Goal: Find specific page/section: Find specific page/section

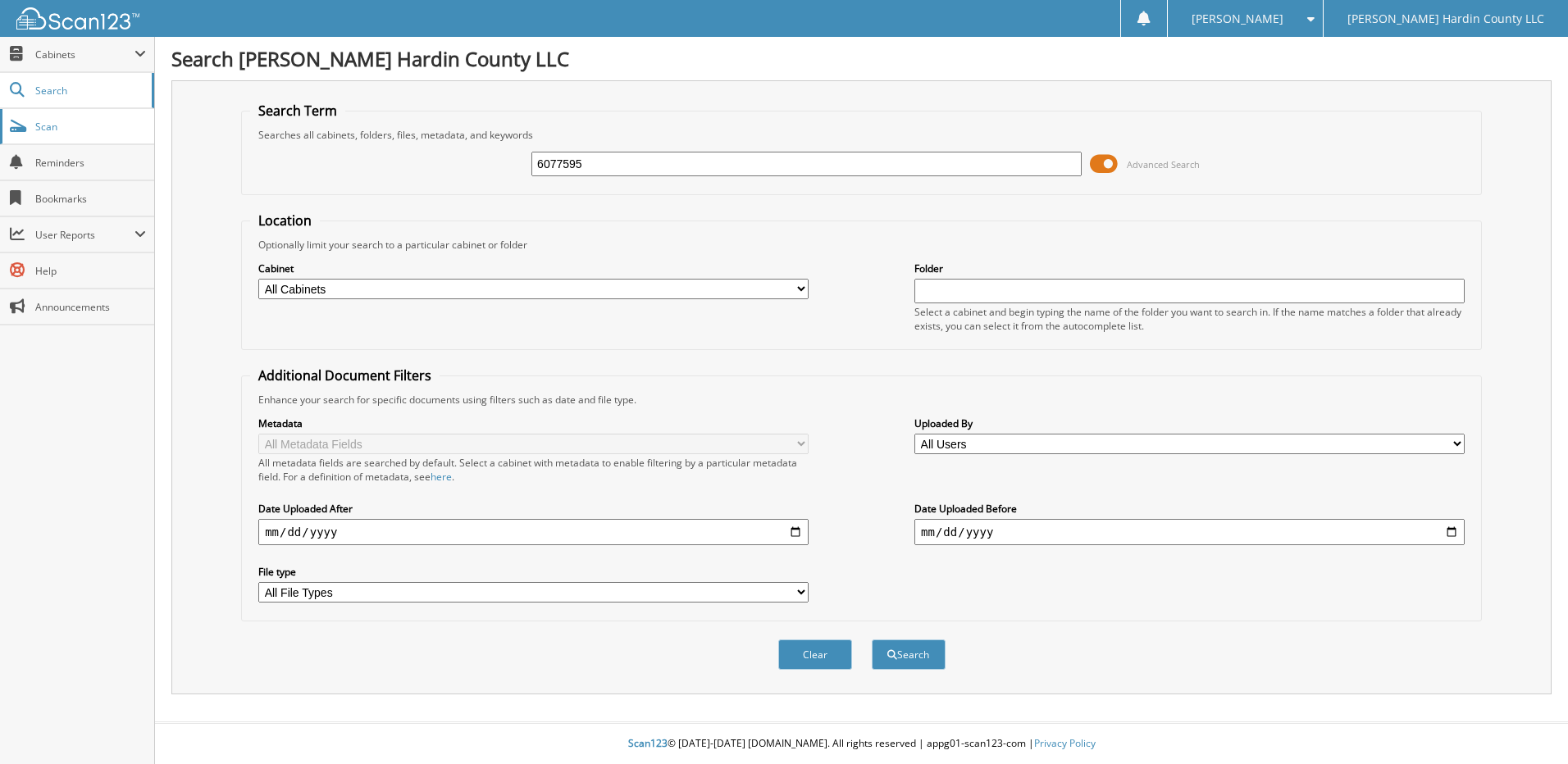
type input "6077595"
click at [872, 640] on button "Search" at bounding box center [908, 654] width 74 height 30
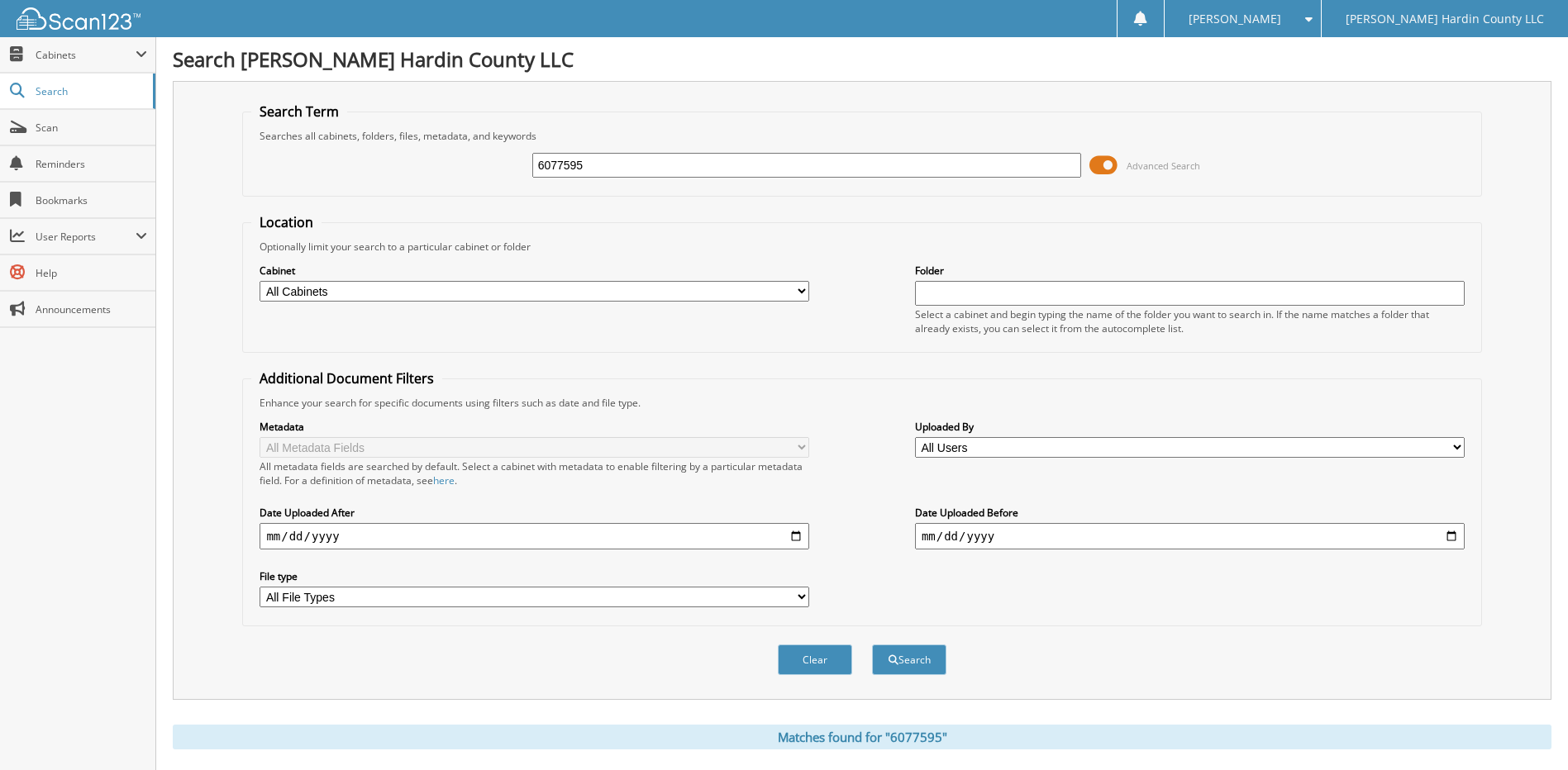
click at [1096, 169] on span at bounding box center [1103, 165] width 29 height 25
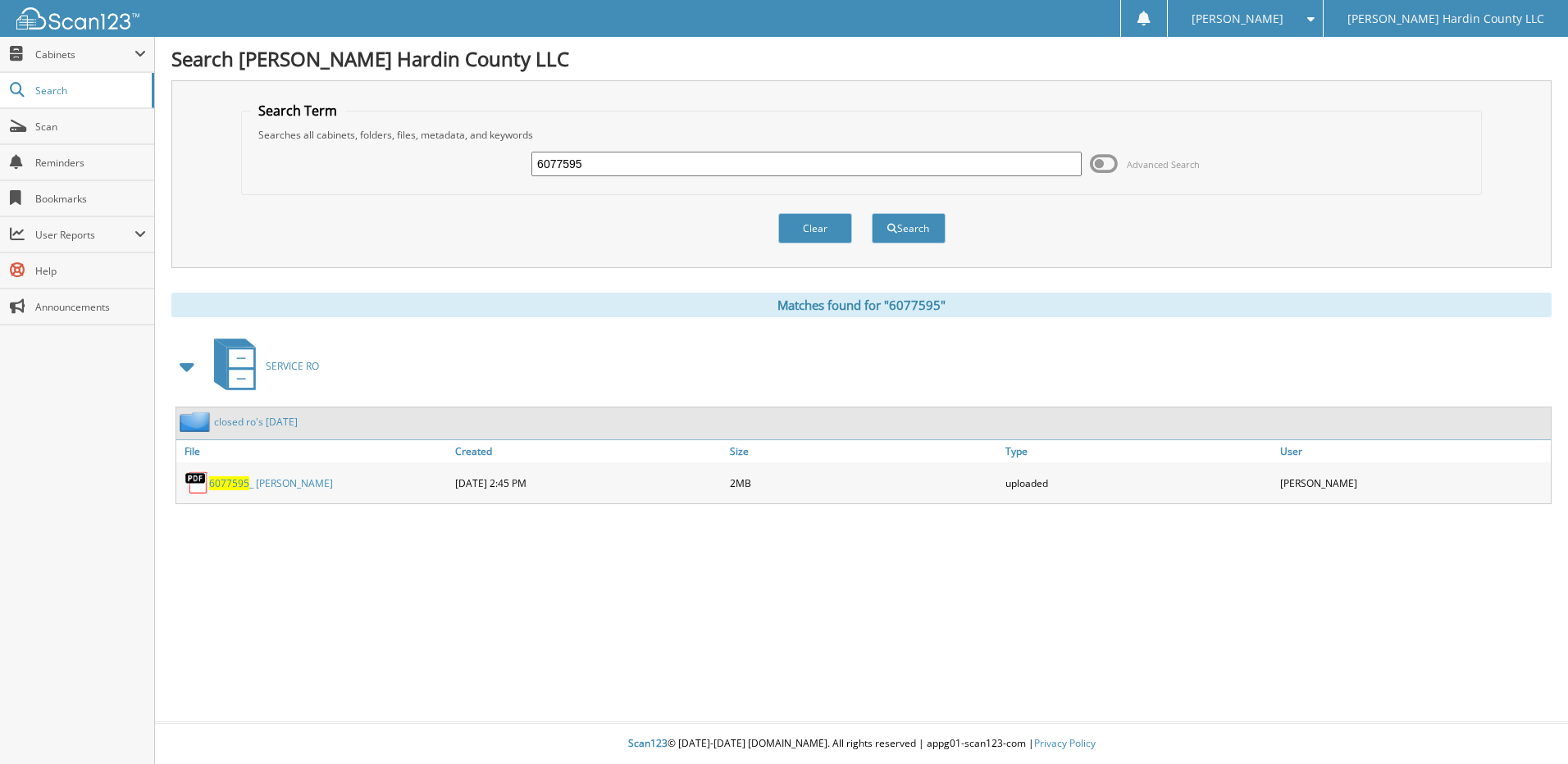
click at [749, 170] on input "6077595" at bounding box center [807, 164] width 550 height 25
type input "6077572"
click at [872, 213] on button "Search" at bounding box center [908, 228] width 74 height 30
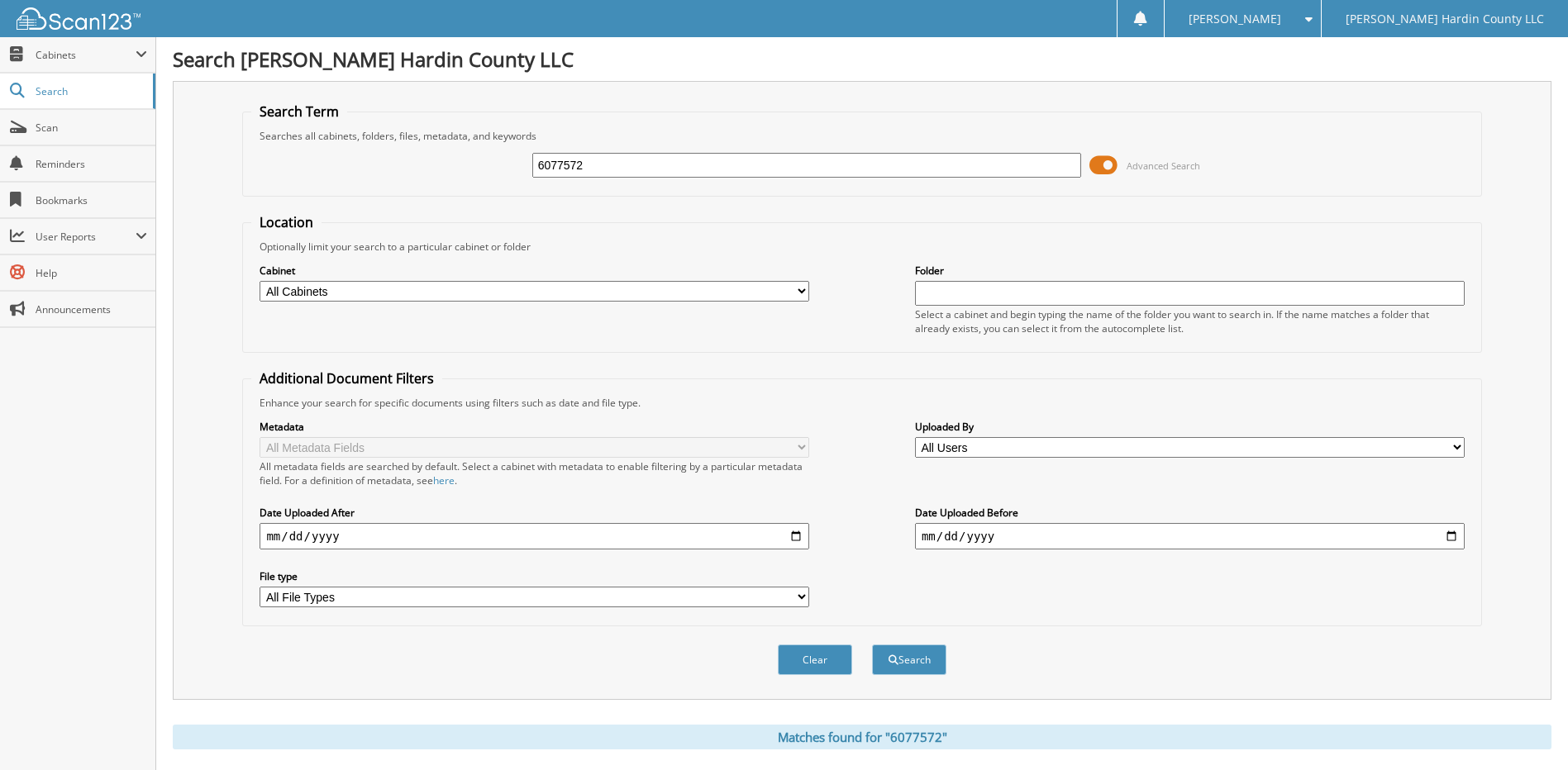
click at [1110, 164] on span at bounding box center [1103, 165] width 29 height 25
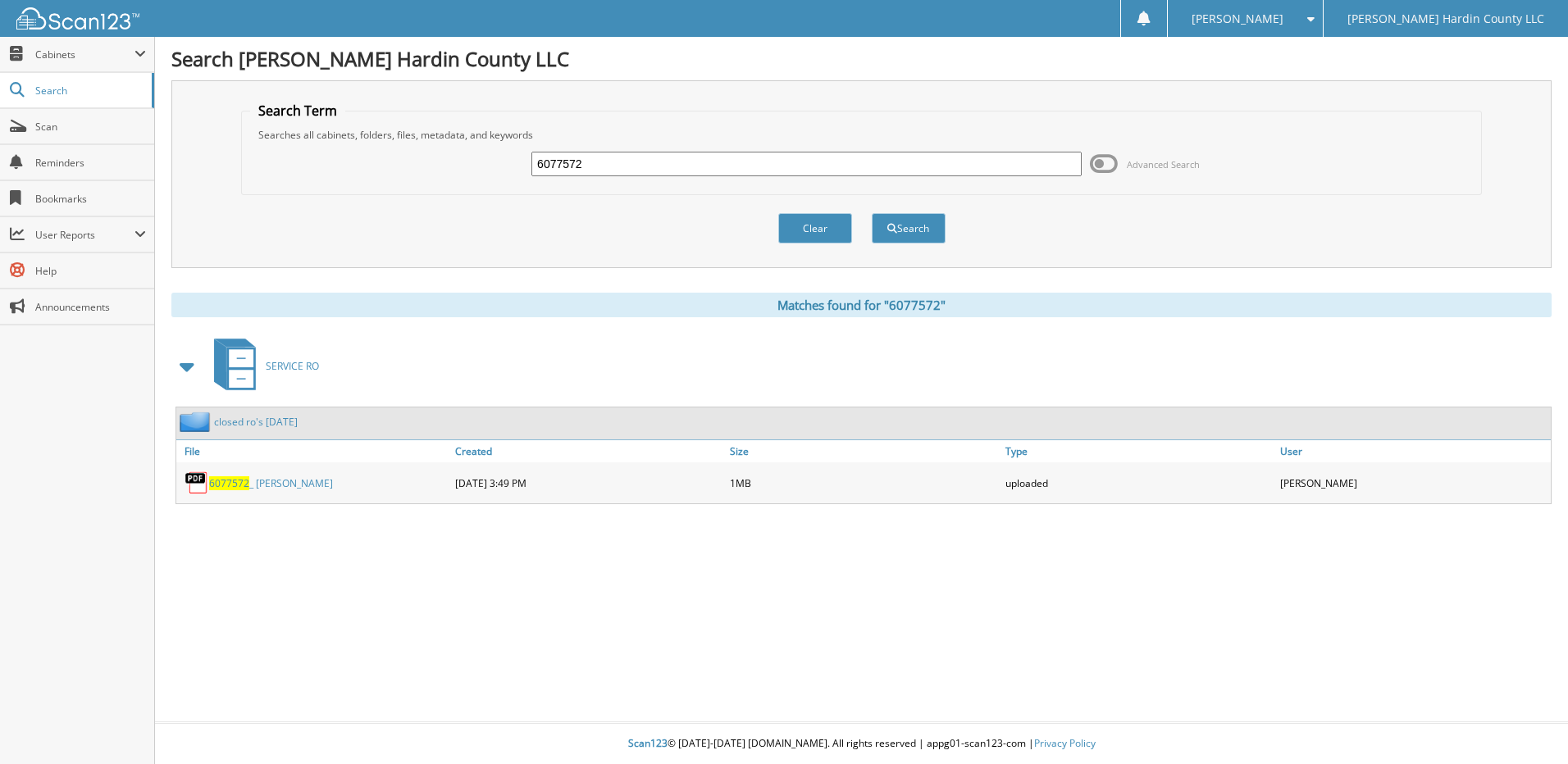
click at [660, 156] on input "6077572" at bounding box center [807, 164] width 550 height 25
type input "6077587"
click at [872, 213] on button "Search" at bounding box center [908, 228] width 74 height 30
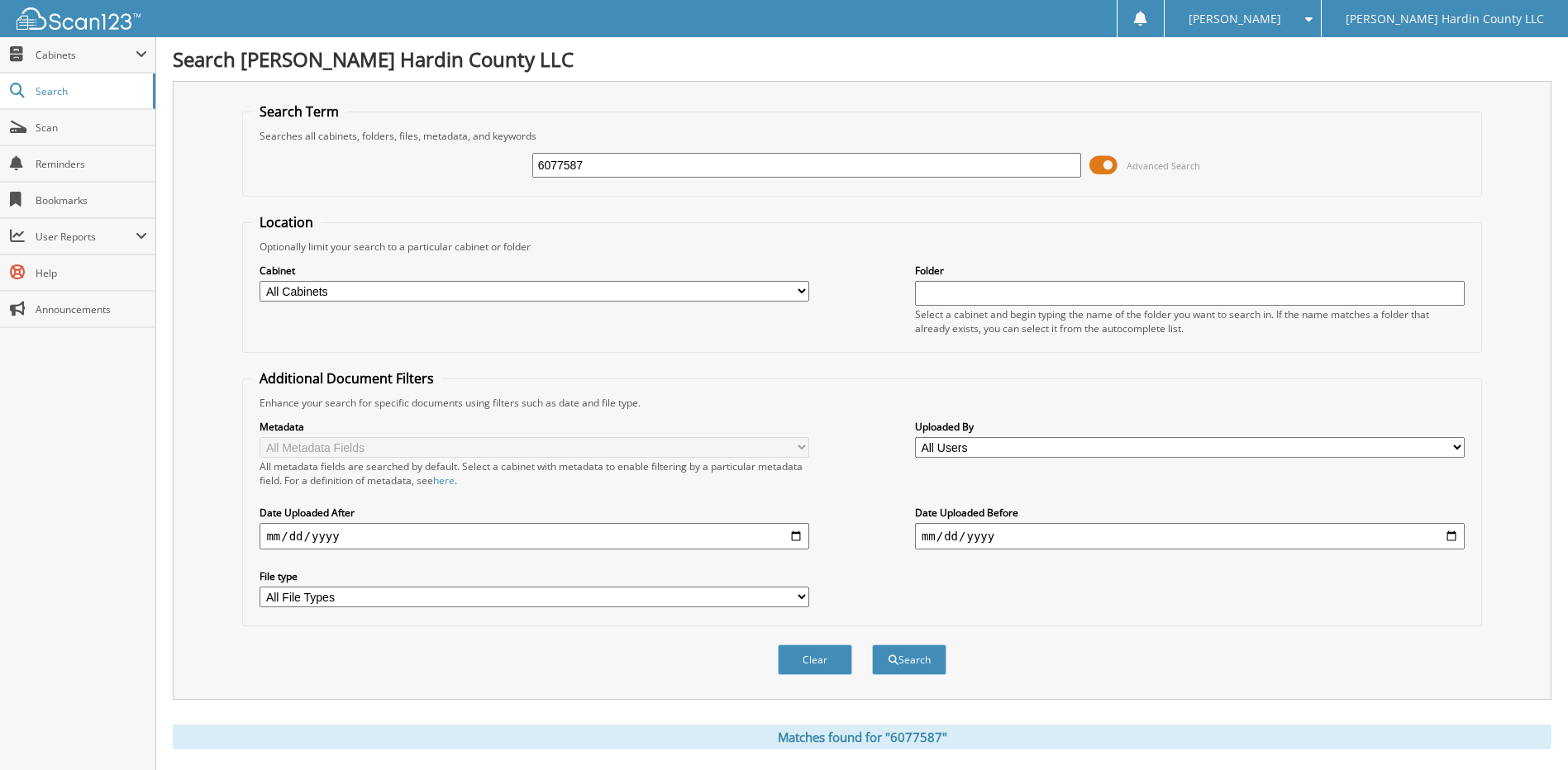
click at [1095, 168] on span at bounding box center [1103, 165] width 29 height 25
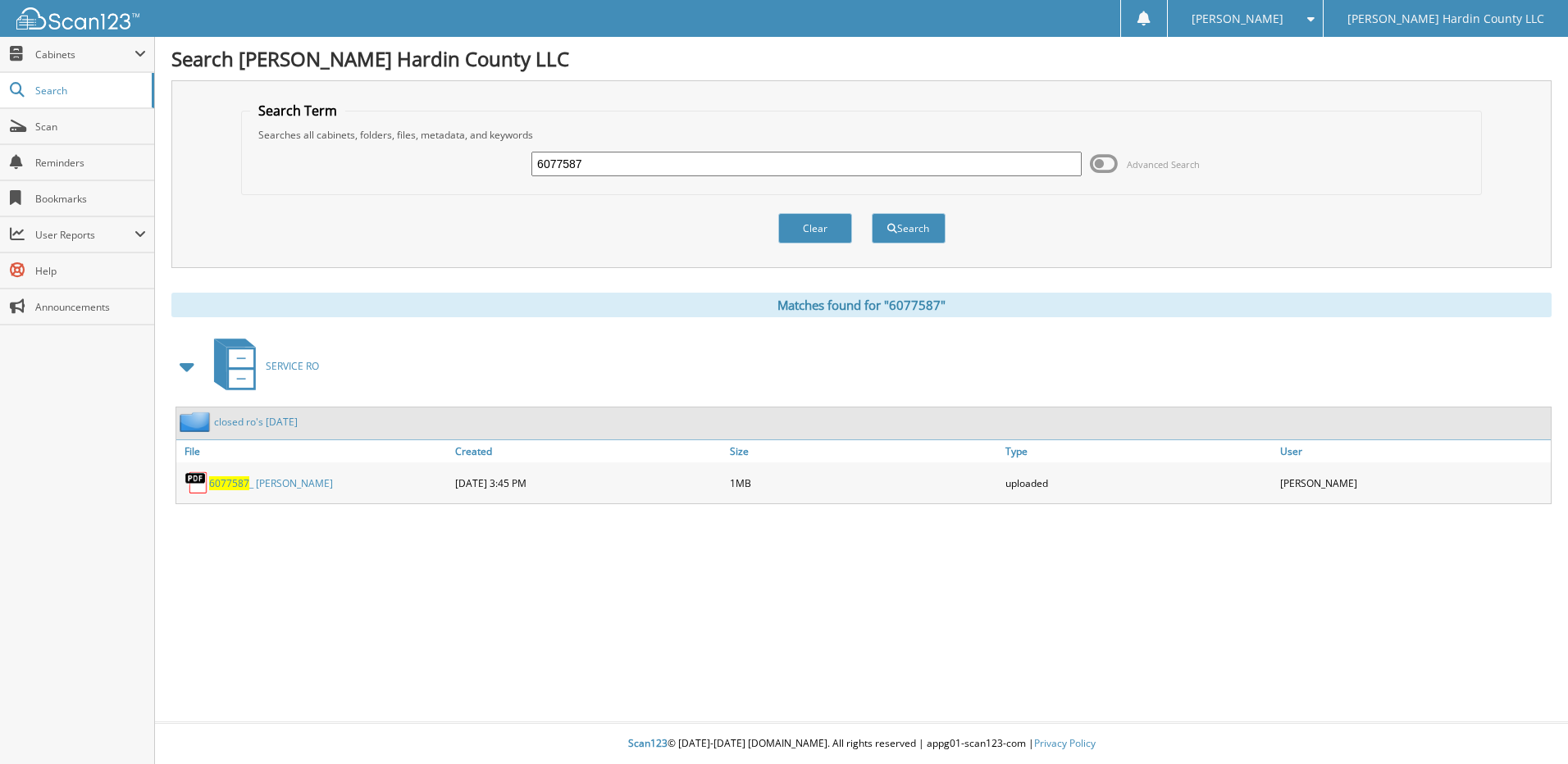
click at [620, 152] on input "6077587" at bounding box center [807, 164] width 550 height 25
type input "6077557"
click at [872, 213] on button "Search" at bounding box center [908, 228] width 74 height 30
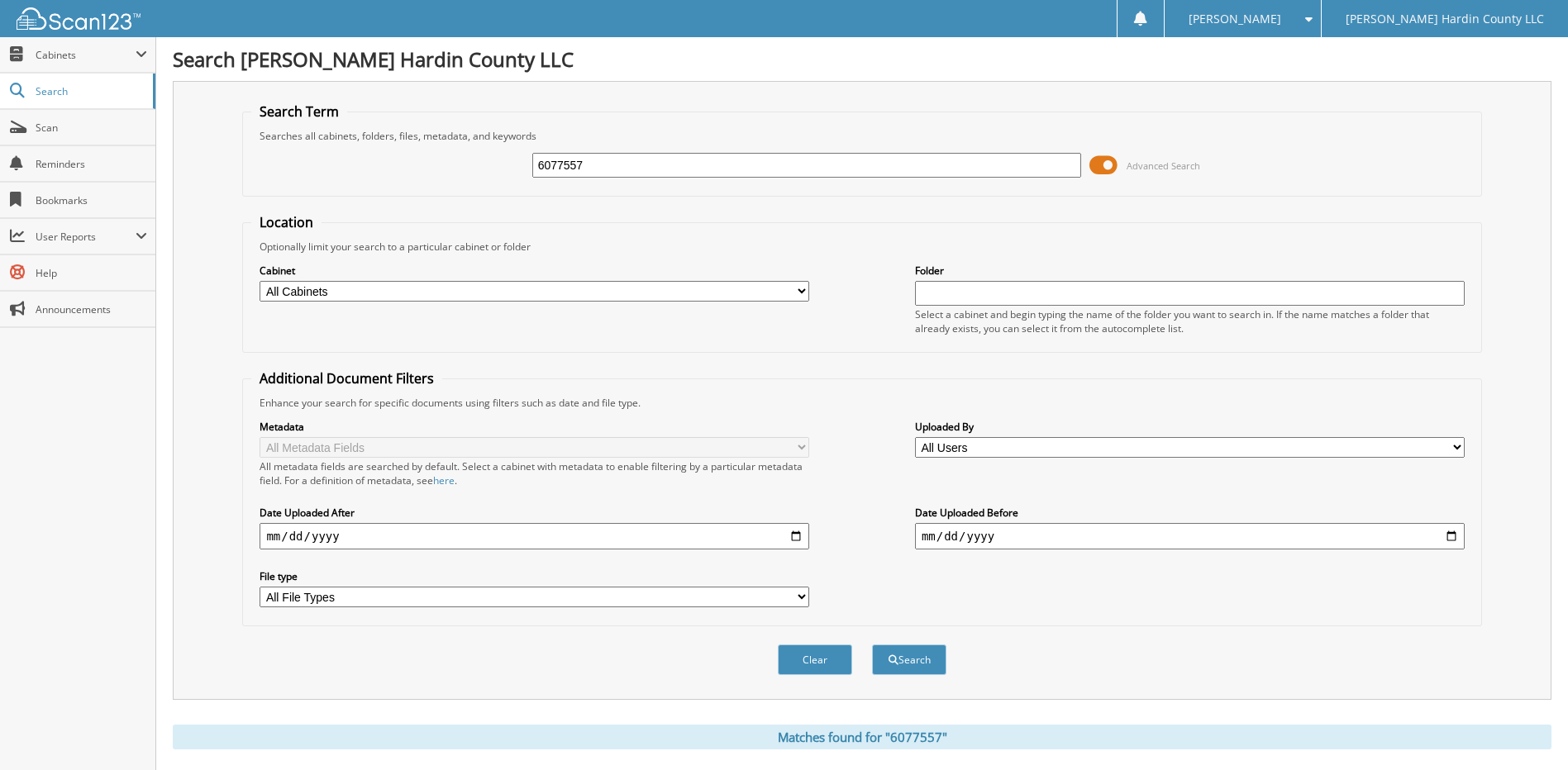
click at [1093, 158] on span at bounding box center [1103, 165] width 29 height 25
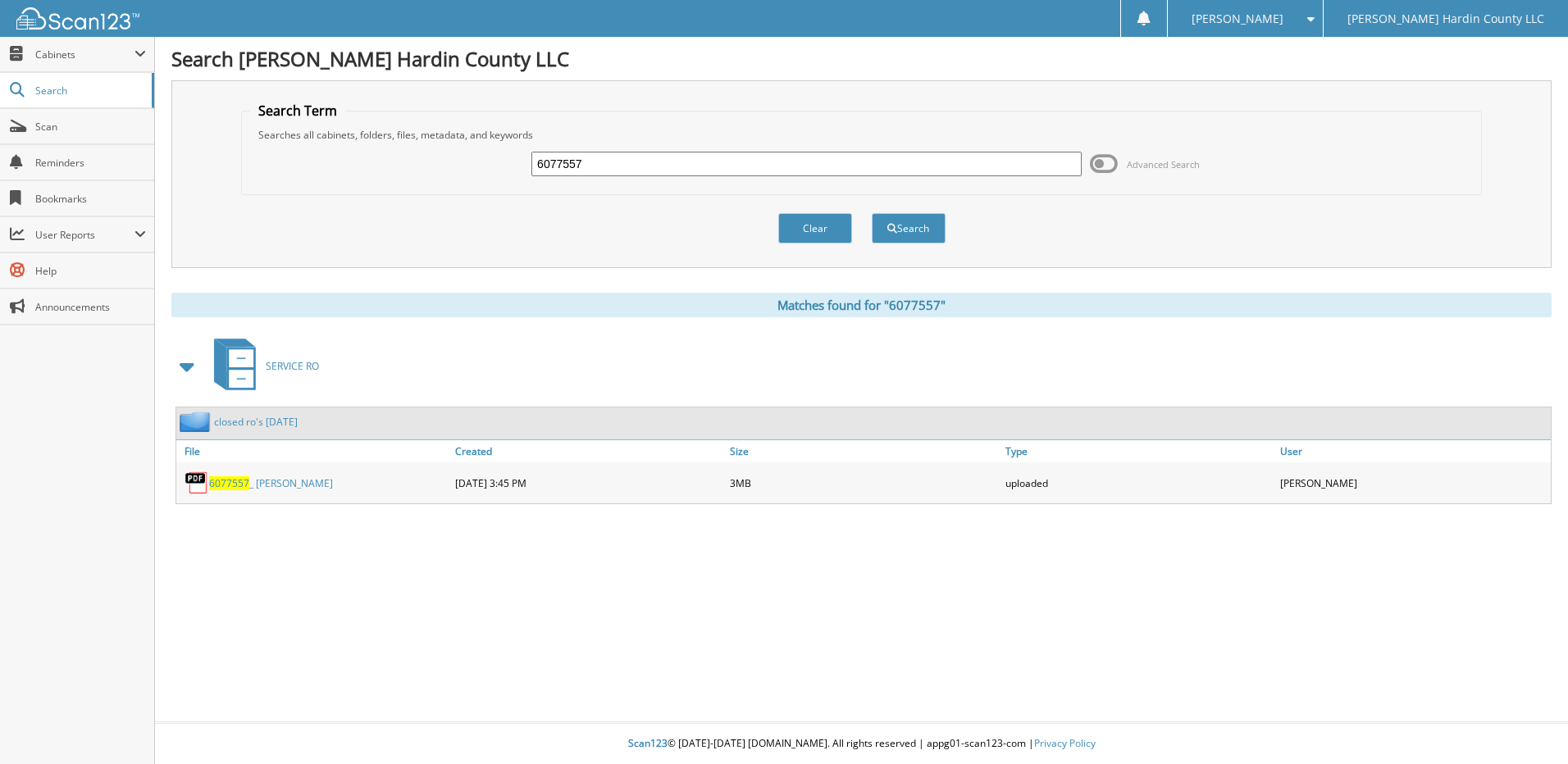
click at [665, 150] on div "6077557" at bounding box center [807, 164] width 550 height 28
click at [645, 165] on input "6077557" at bounding box center [807, 164] width 550 height 25
type input "6077602"
click at [872, 213] on button "Search" at bounding box center [908, 228] width 74 height 30
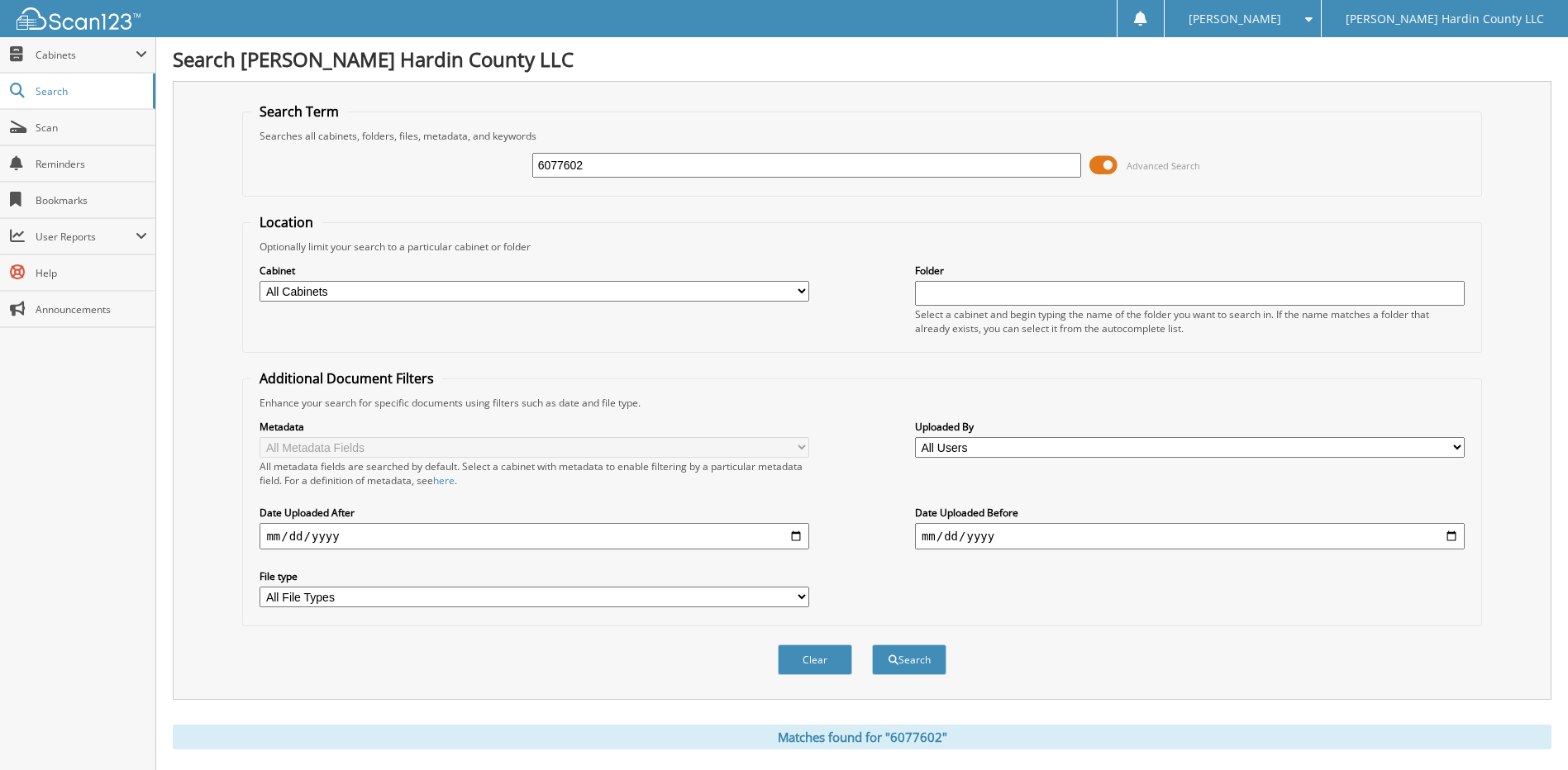
click at [1104, 157] on span at bounding box center [1103, 165] width 29 height 25
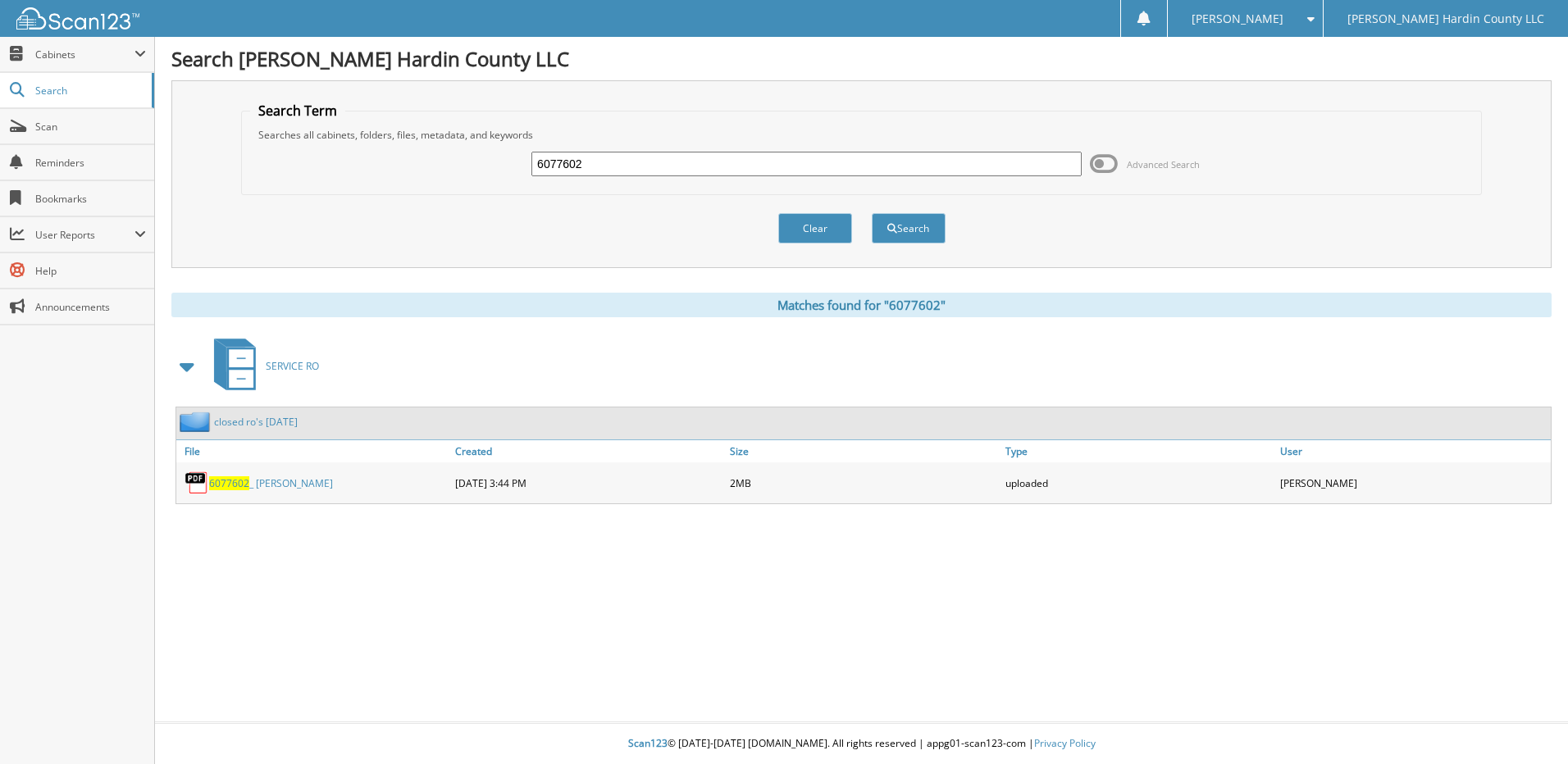
click at [815, 168] on input "6077602" at bounding box center [807, 164] width 550 height 25
type input "6077604"
click at [872, 213] on button "Search" at bounding box center [908, 228] width 74 height 30
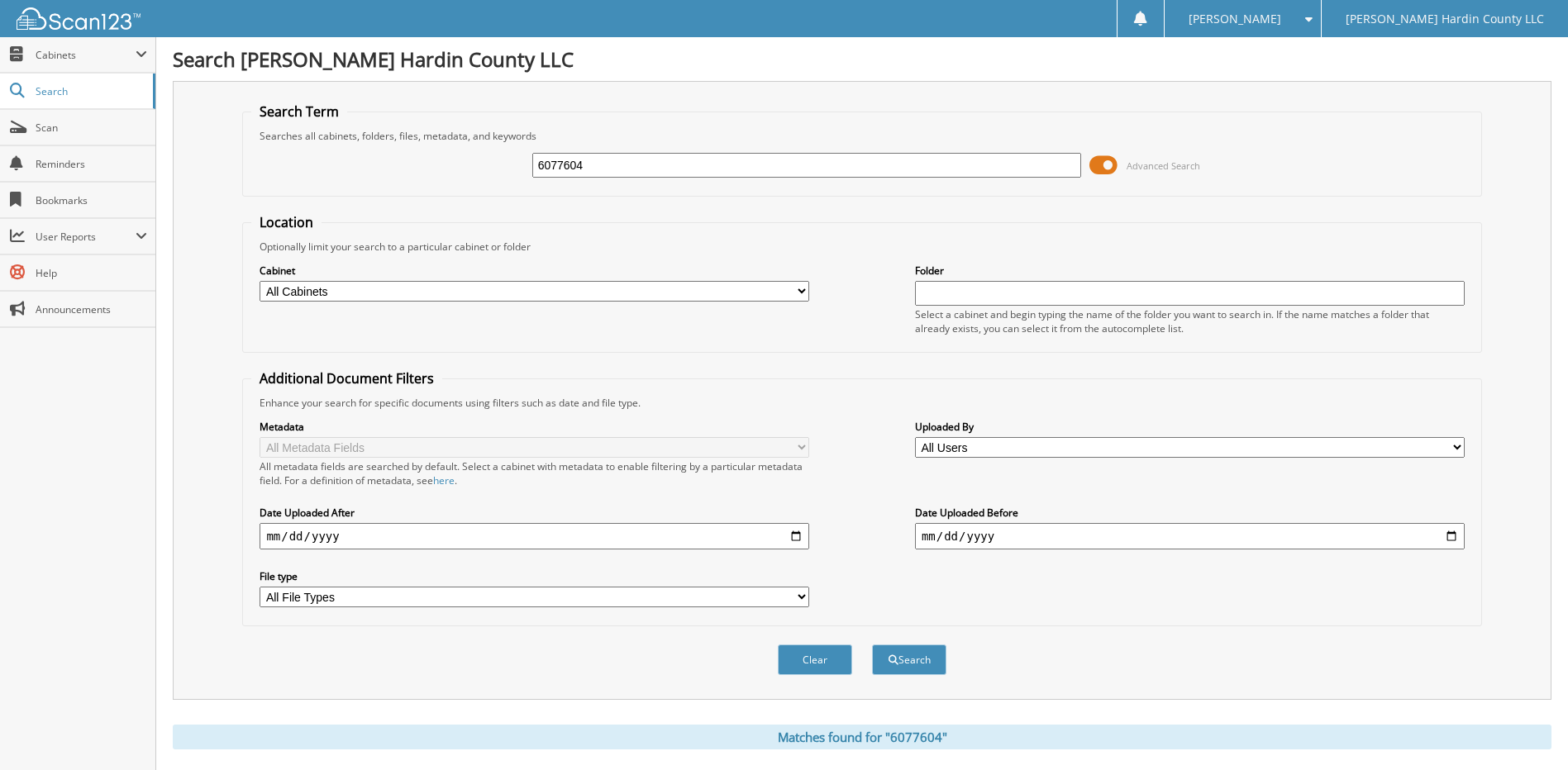
click at [1102, 165] on span at bounding box center [1103, 165] width 29 height 25
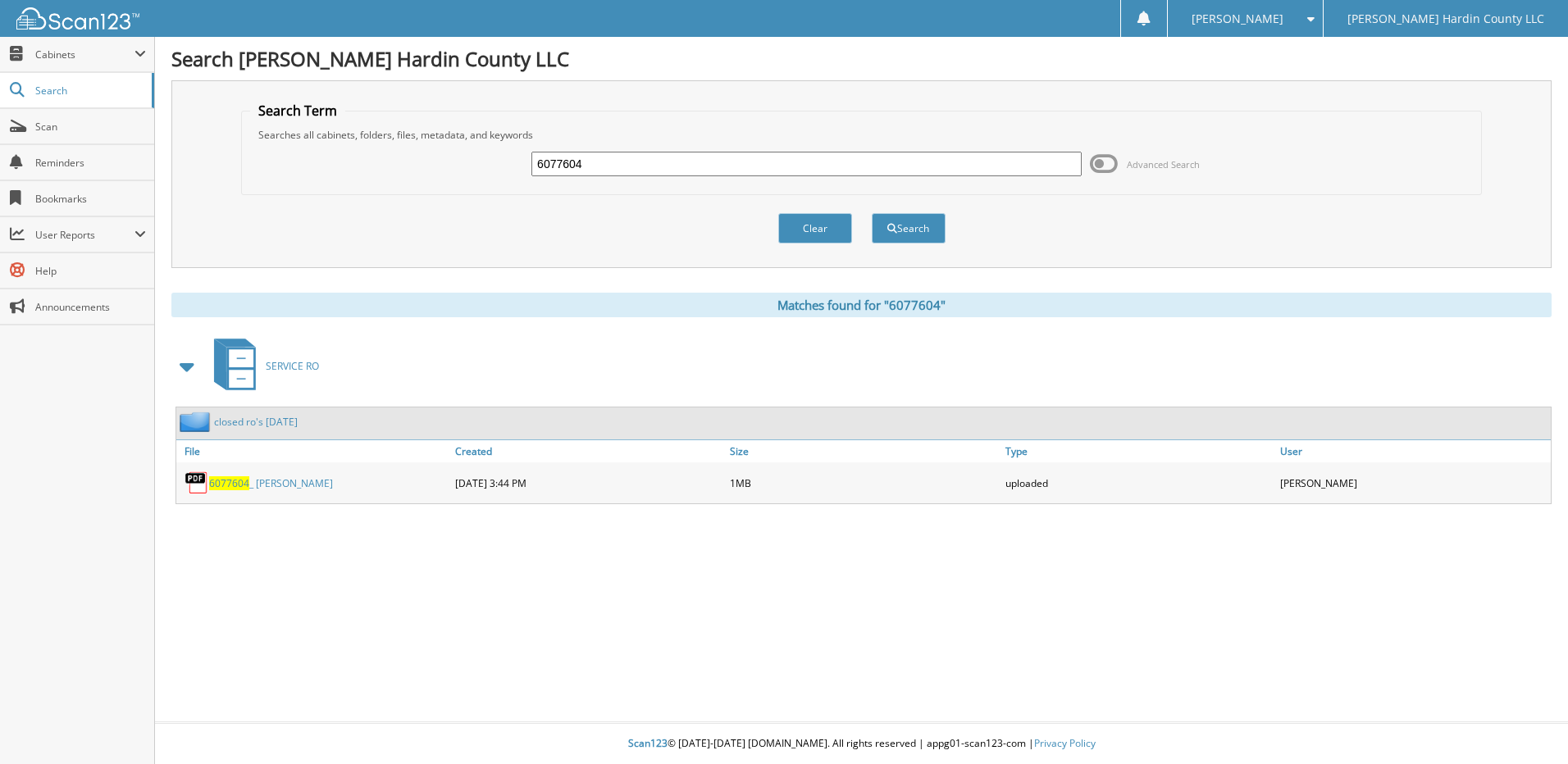
click at [878, 157] on input "6077604" at bounding box center [807, 164] width 550 height 25
type input "6077605"
click at [872, 213] on button "Search" at bounding box center [908, 228] width 74 height 30
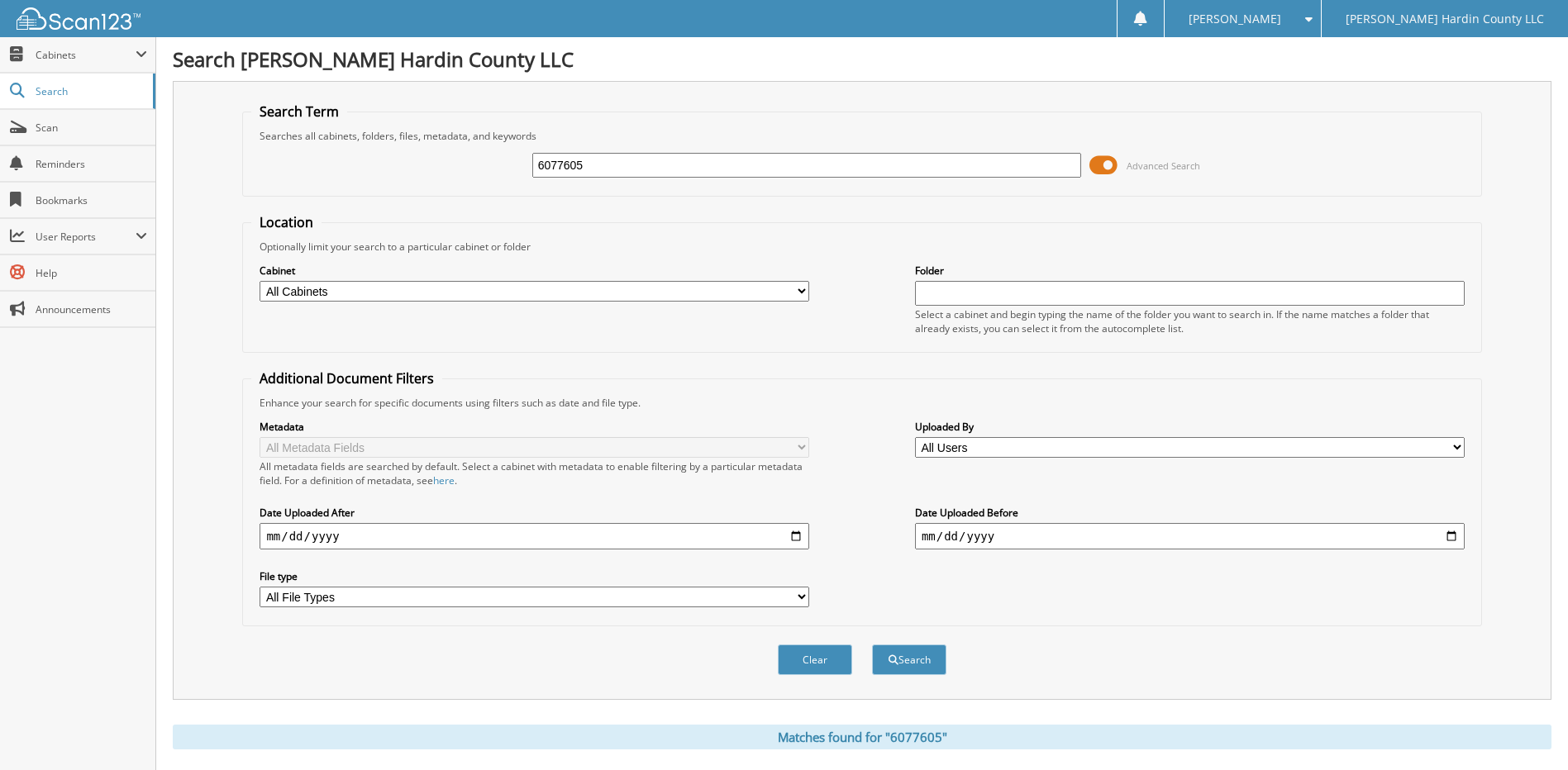
click at [1106, 169] on span at bounding box center [1103, 165] width 29 height 25
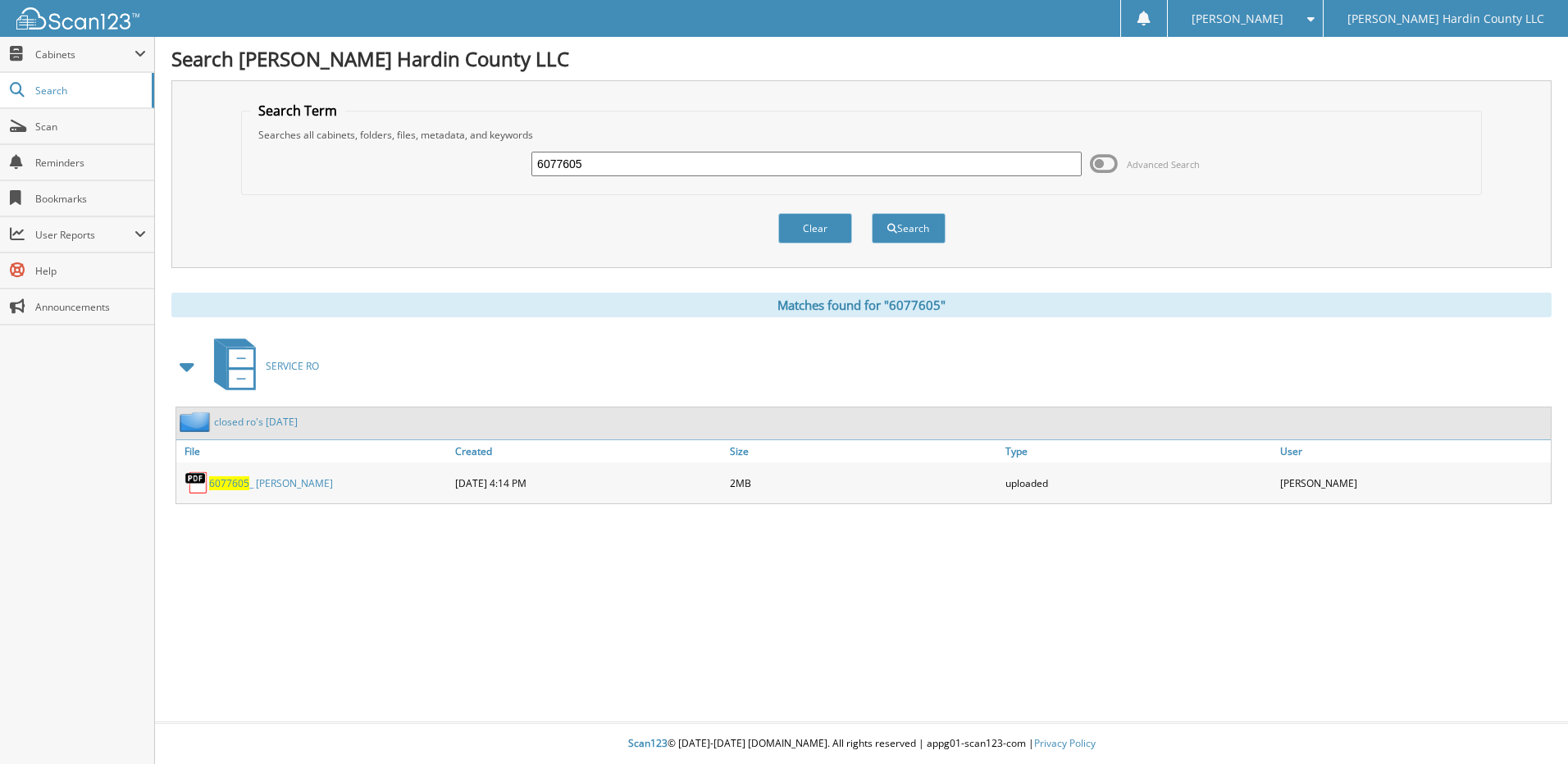
click at [797, 162] on input "6077605" at bounding box center [807, 164] width 550 height 25
type input "6077607"
click at [872, 213] on button "Search" at bounding box center [908, 228] width 74 height 30
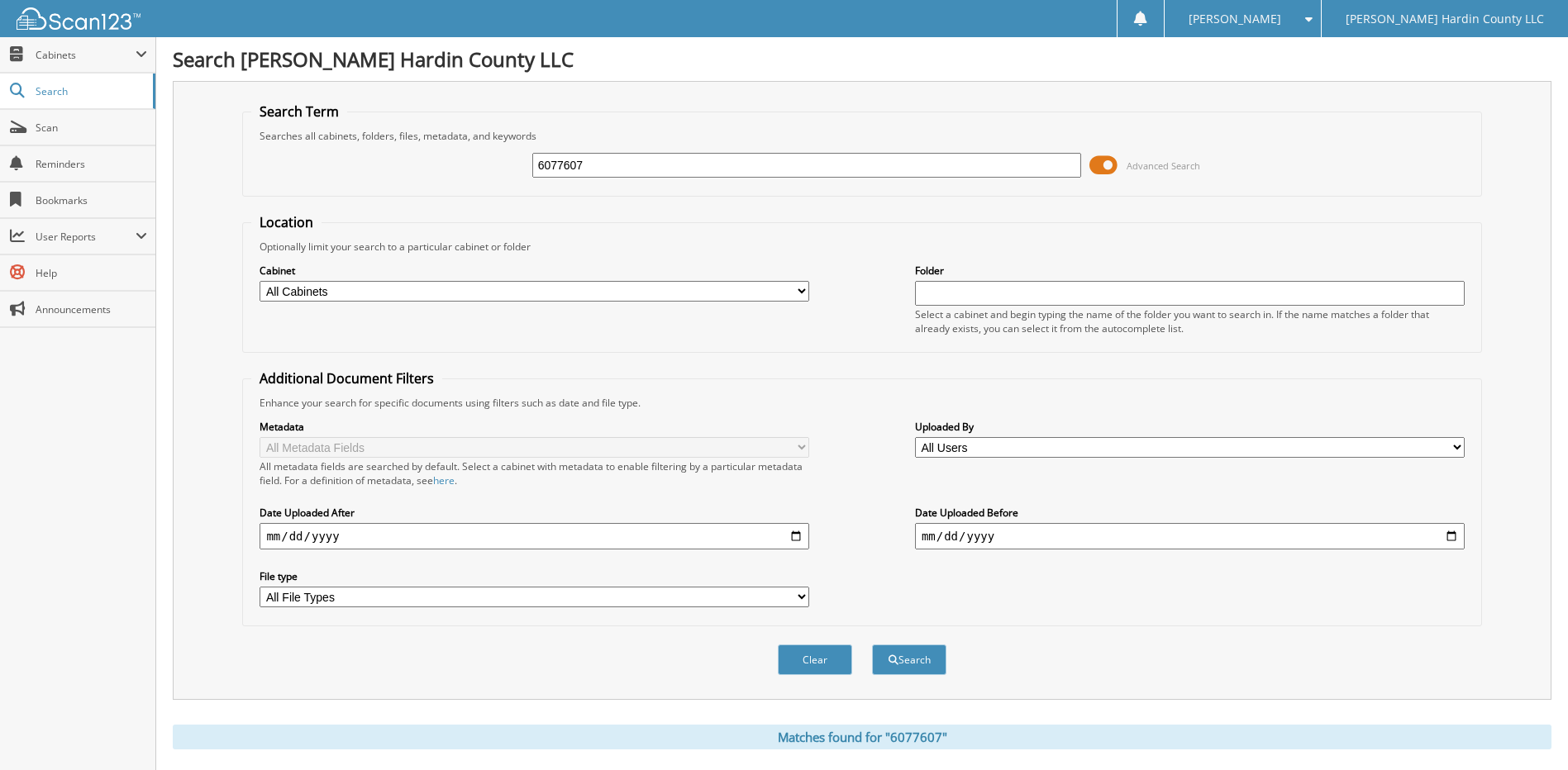
click at [1097, 160] on span at bounding box center [1103, 165] width 29 height 25
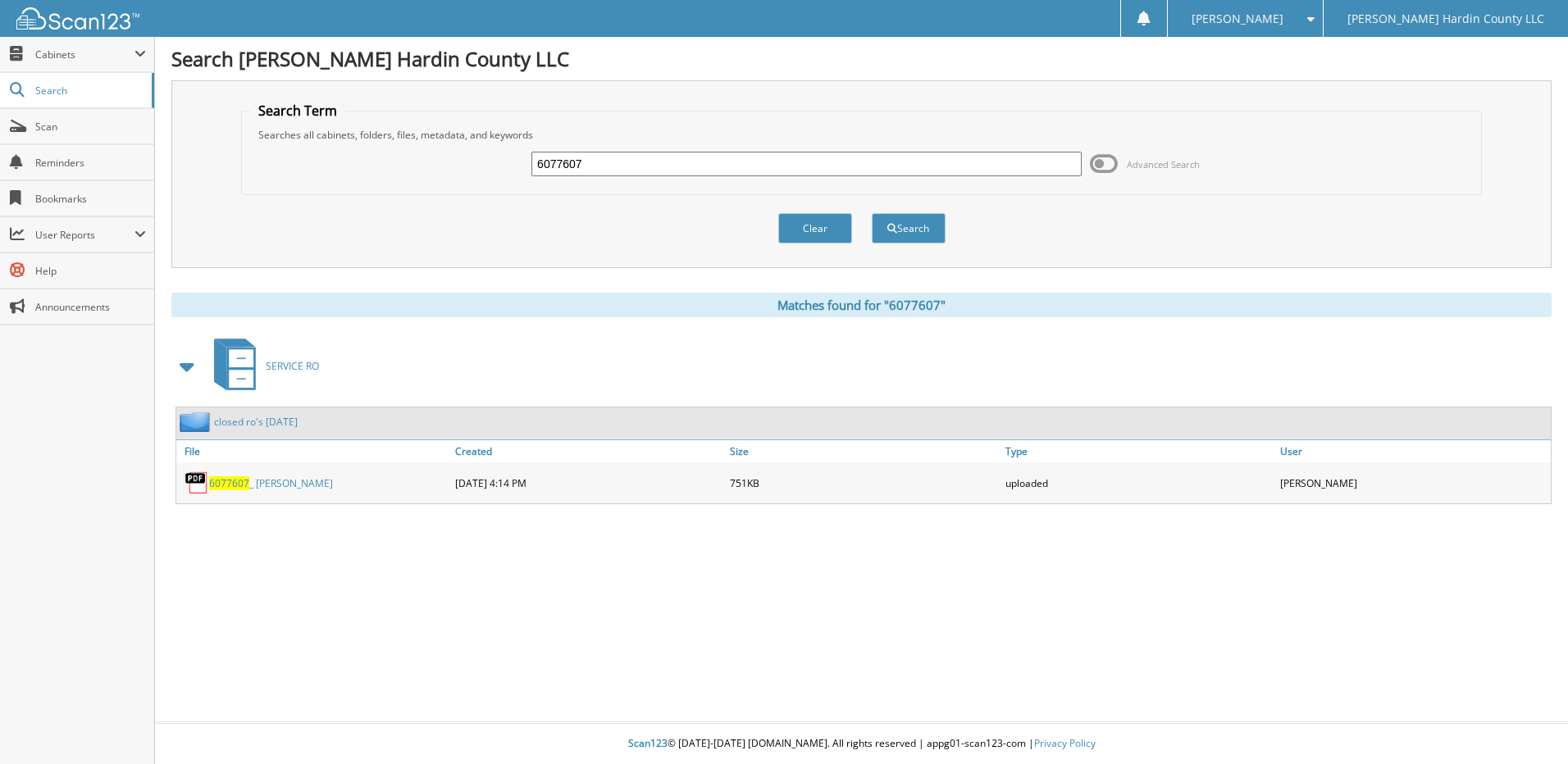
click at [694, 162] on input "6077607" at bounding box center [807, 164] width 550 height 25
type input "6077603"
click at [872, 213] on button "Search" at bounding box center [908, 228] width 74 height 30
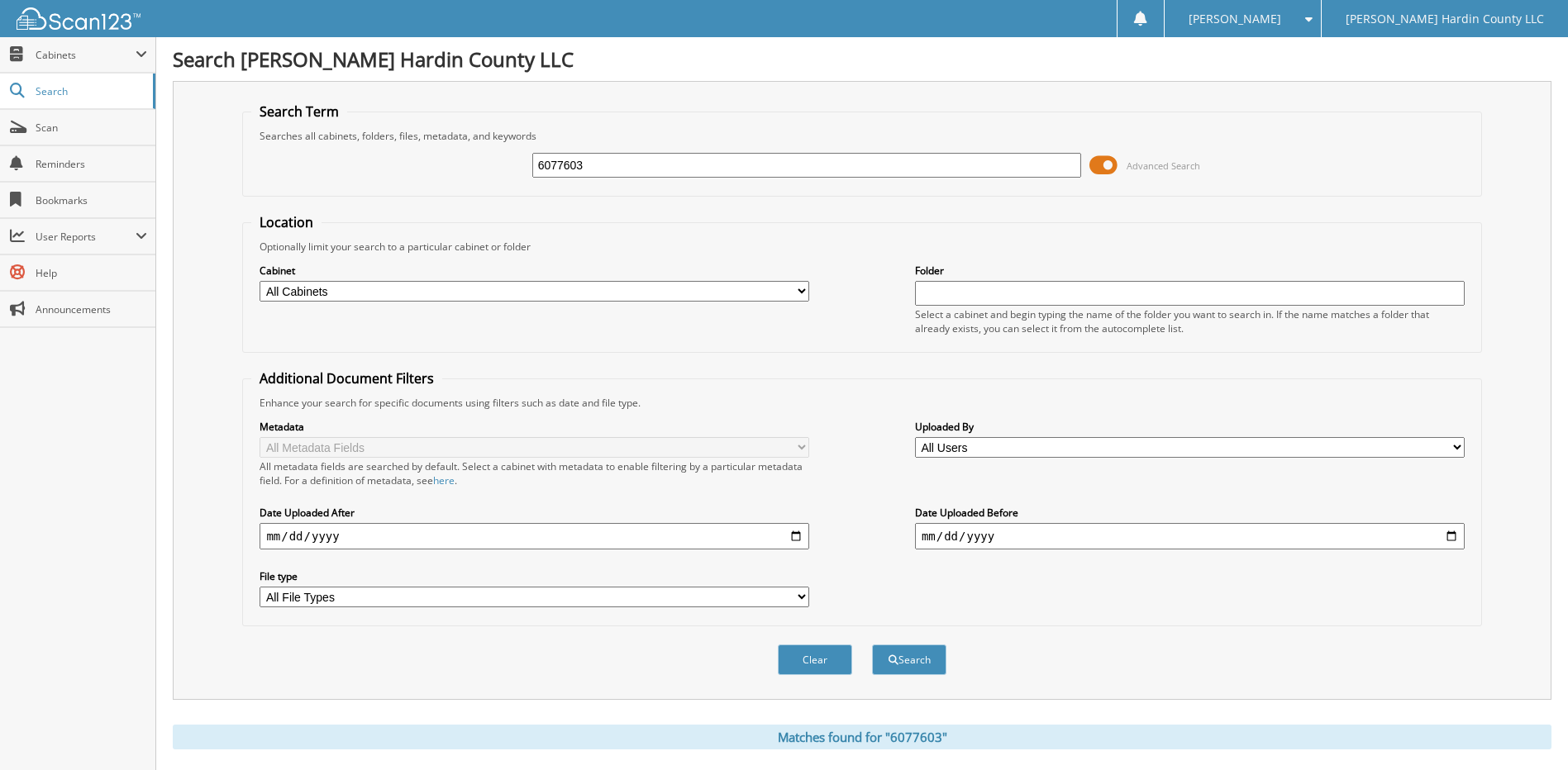
click at [1100, 156] on span at bounding box center [1103, 165] width 29 height 25
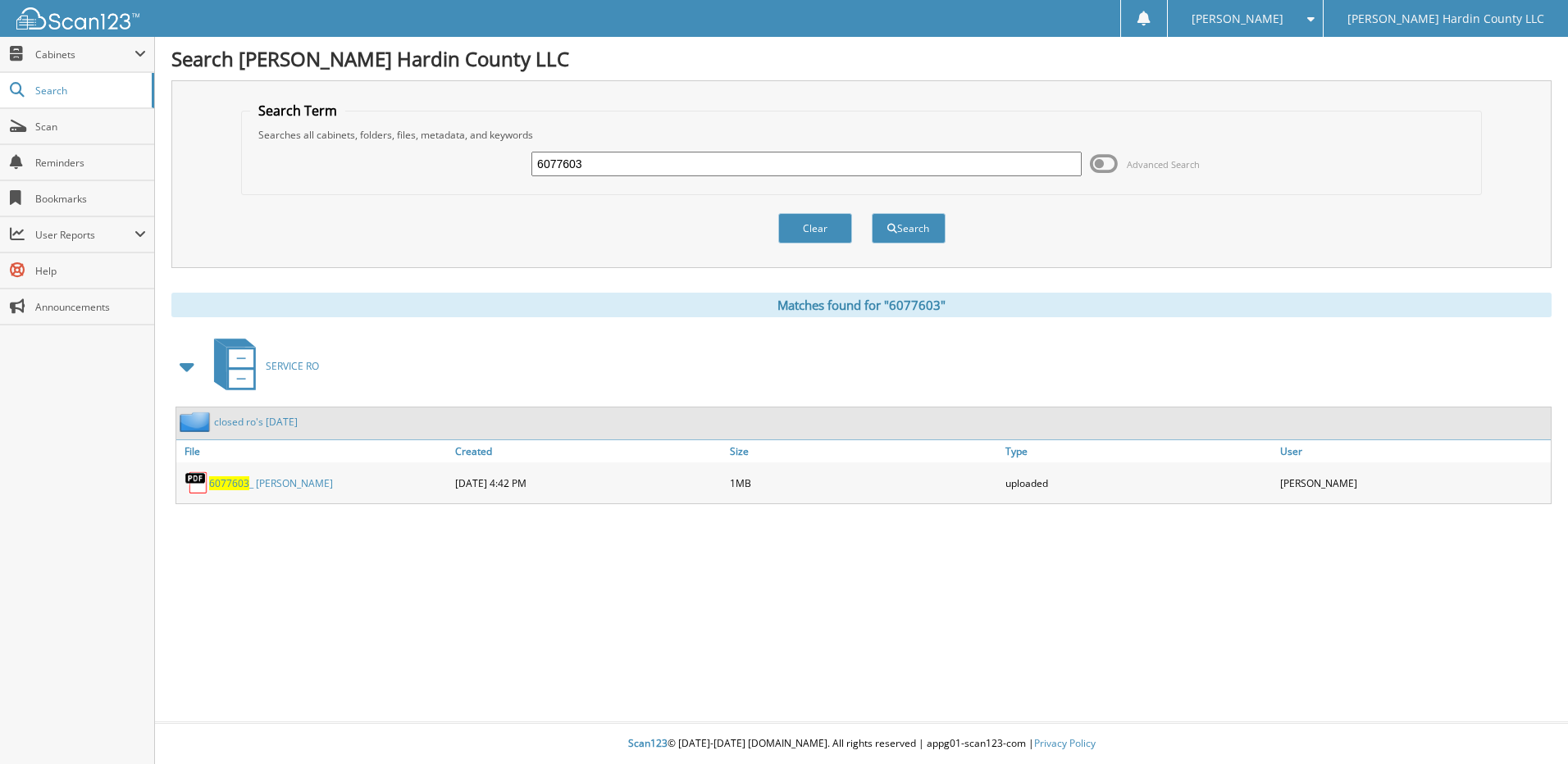
click at [769, 169] on input "6077603" at bounding box center [807, 164] width 550 height 25
type input "6077618"
click at [872, 213] on button "Search" at bounding box center [908, 228] width 74 height 30
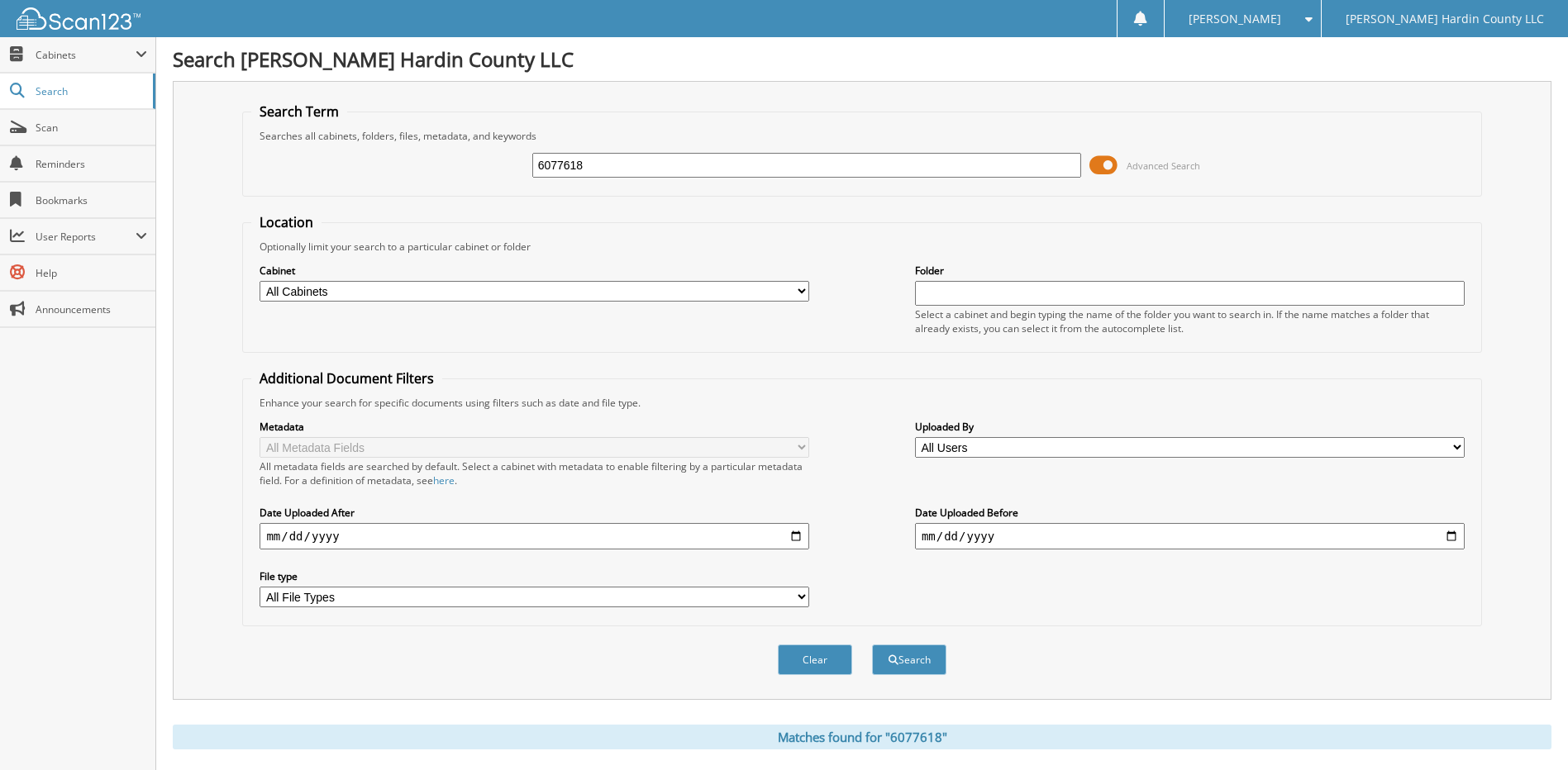
click at [1096, 166] on span at bounding box center [1103, 165] width 29 height 25
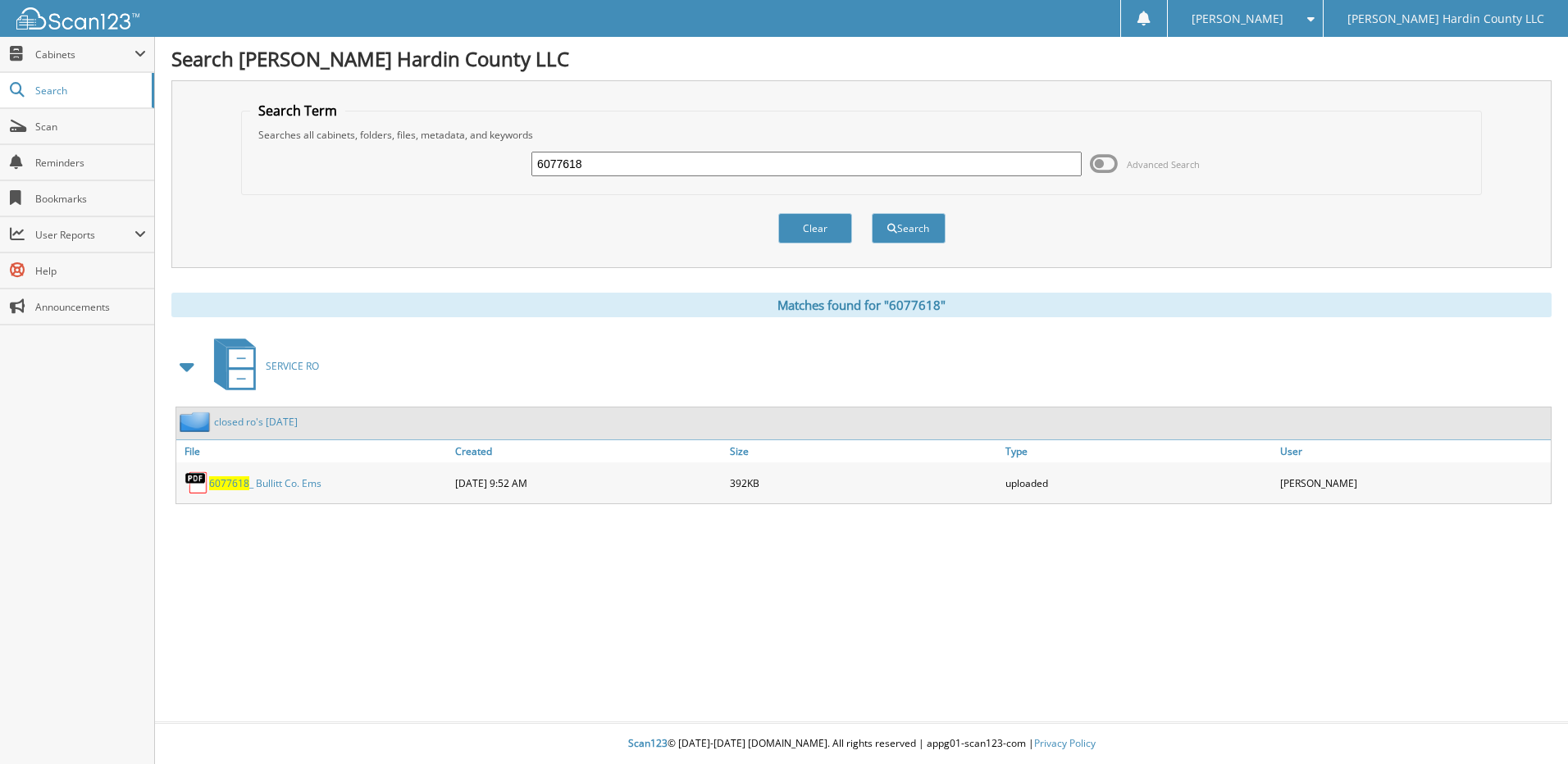
click at [859, 162] on input "6077618" at bounding box center [807, 164] width 550 height 25
type input "6077135"
click at [872, 213] on button "Search" at bounding box center [908, 228] width 74 height 30
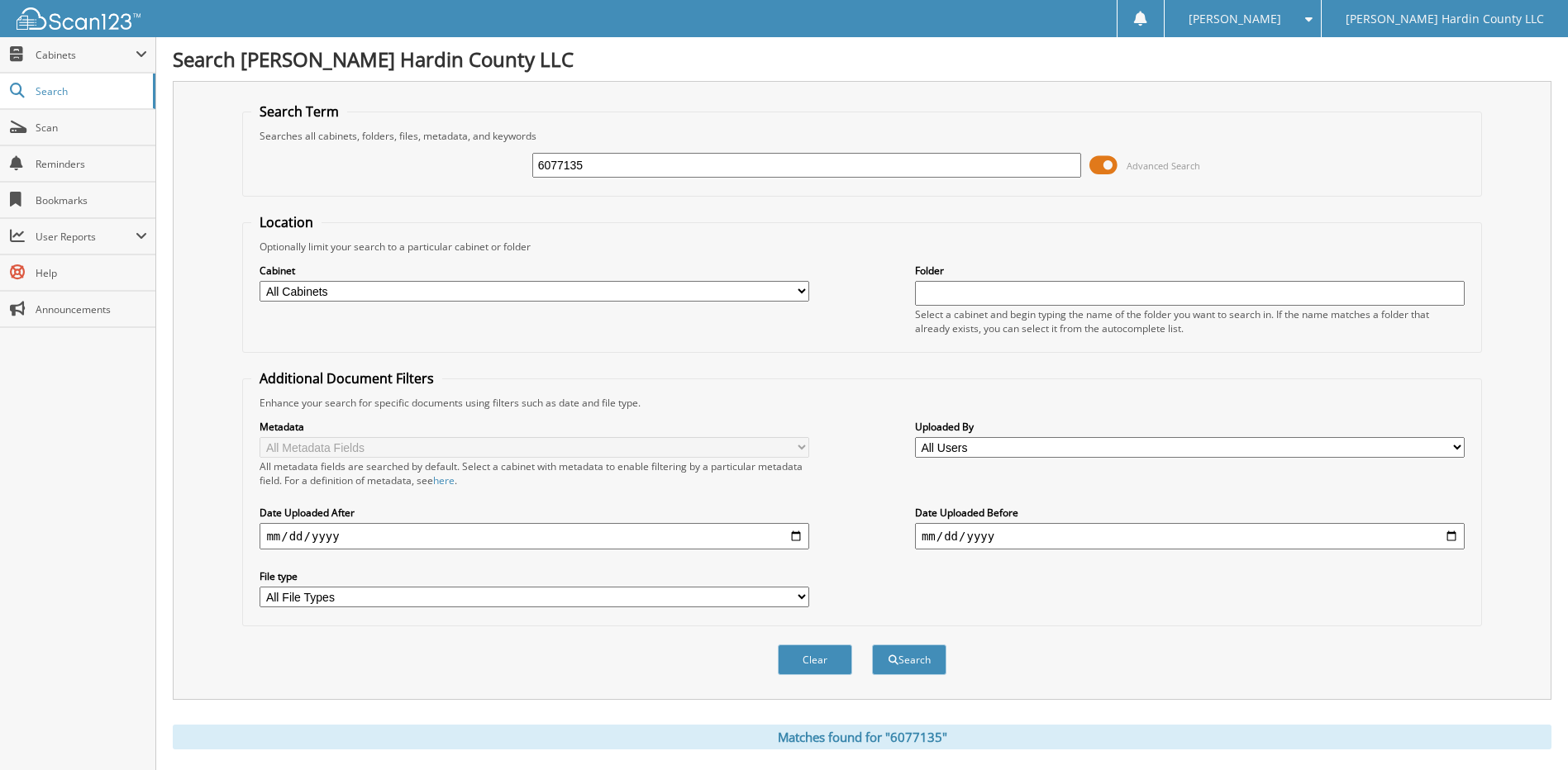
click at [1098, 159] on span at bounding box center [1103, 165] width 29 height 25
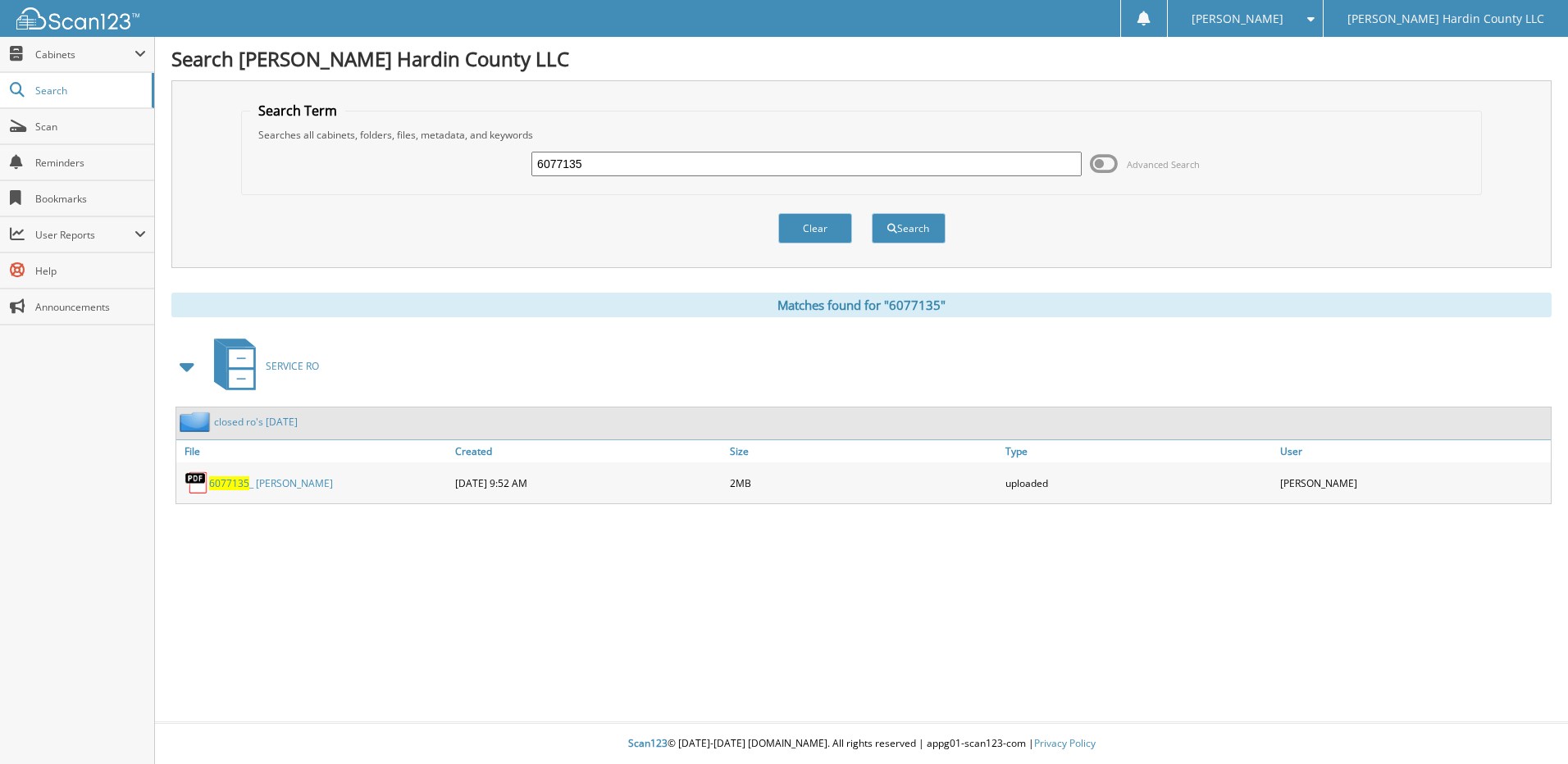
click at [852, 157] on input "6077135" at bounding box center [807, 164] width 550 height 25
type input "6076751"
click at [872, 213] on button "Search" at bounding box center [908, 228] width 74 height 30
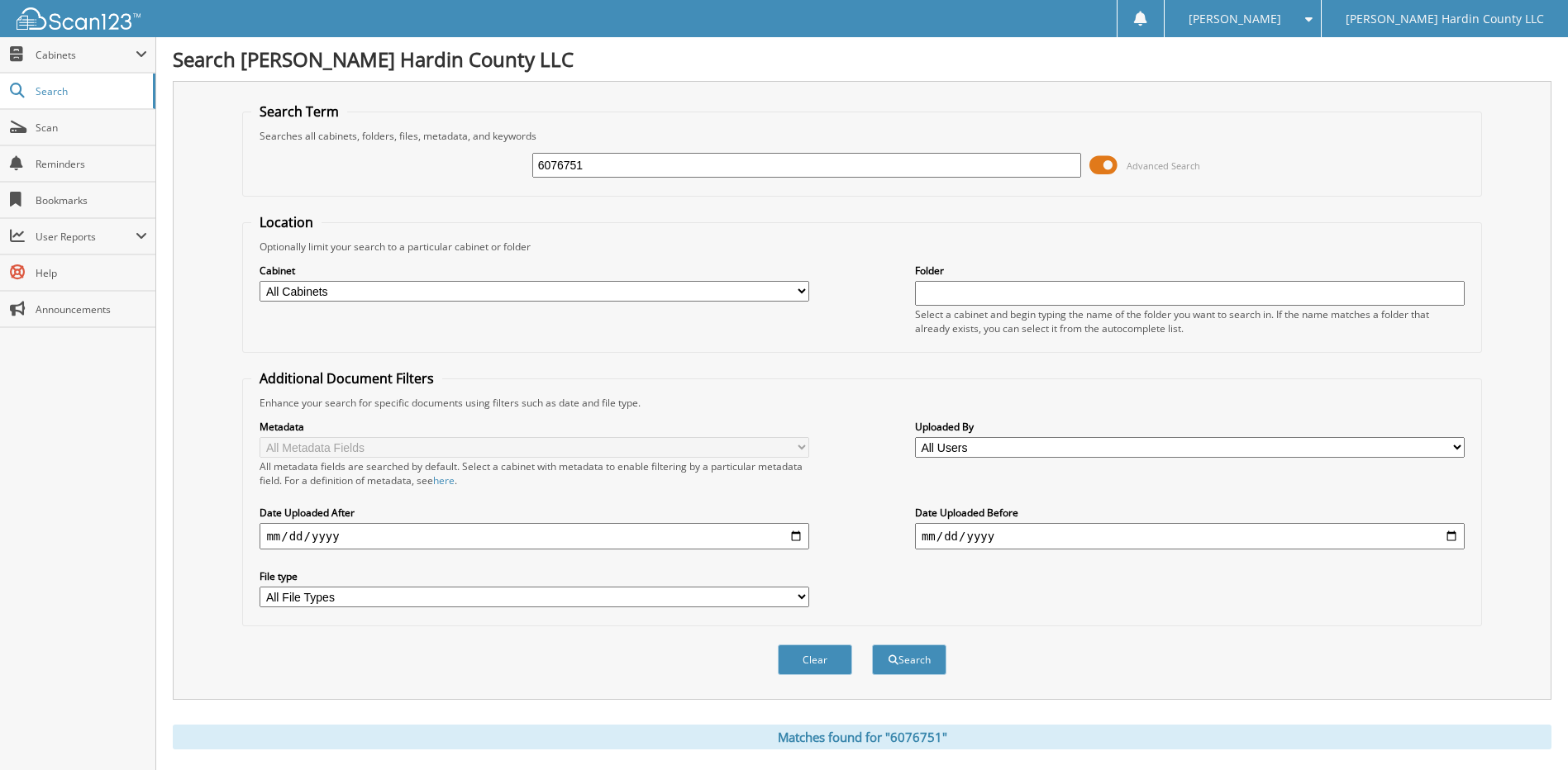
click at [1106, 166] on span at bounding box center [1103, 165] width 29 height 25
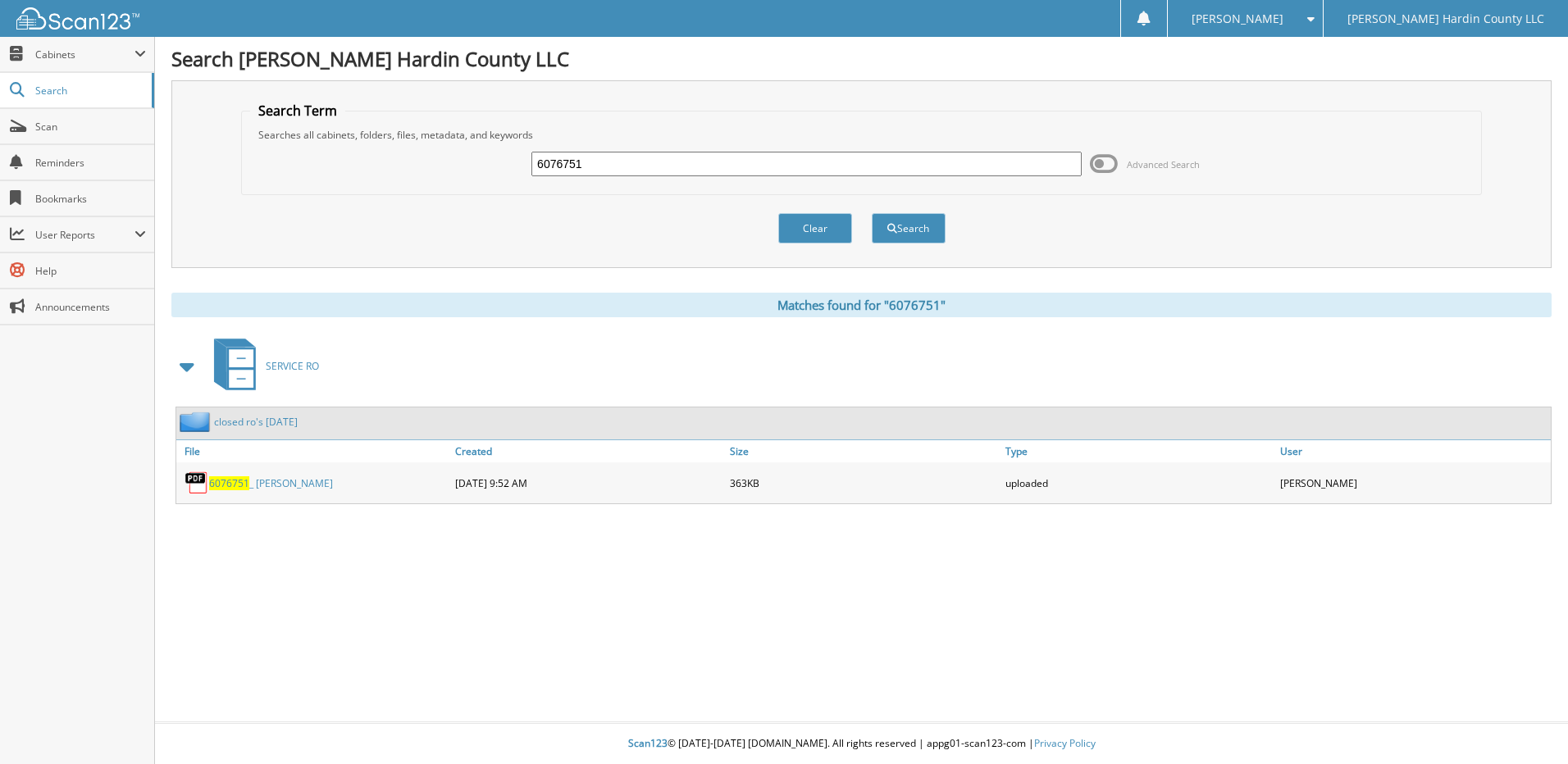
click at [708, 163] on input "6076751" at bounding box center [807, 164] width 550 height 25
type input "6077612"
click at [872, 213] on button "Search" at bounding box center [908, 228] width 74 height 30
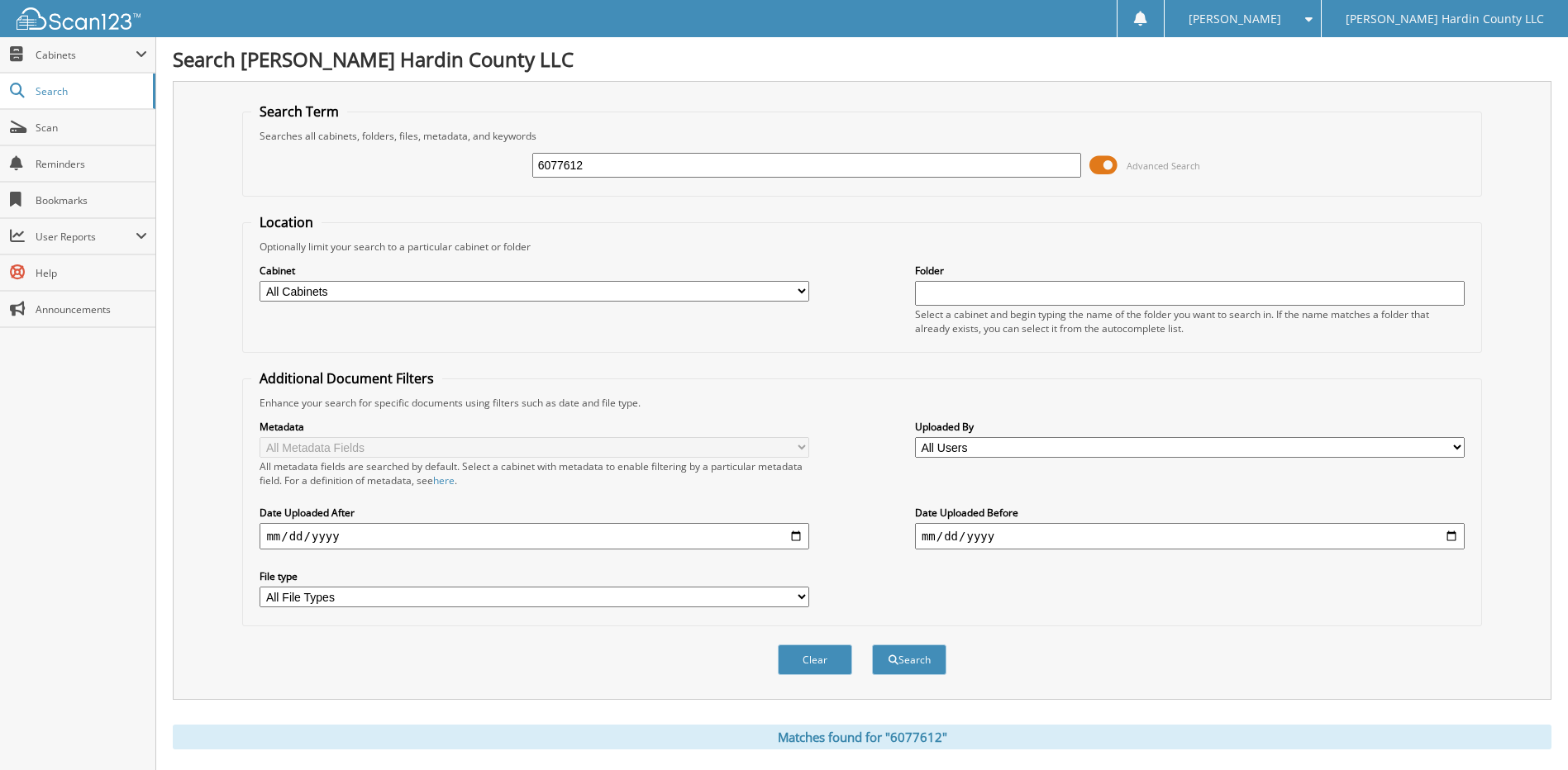
click at [1103, 164] on span at bounding box center [1103, 165] width 29 height 25
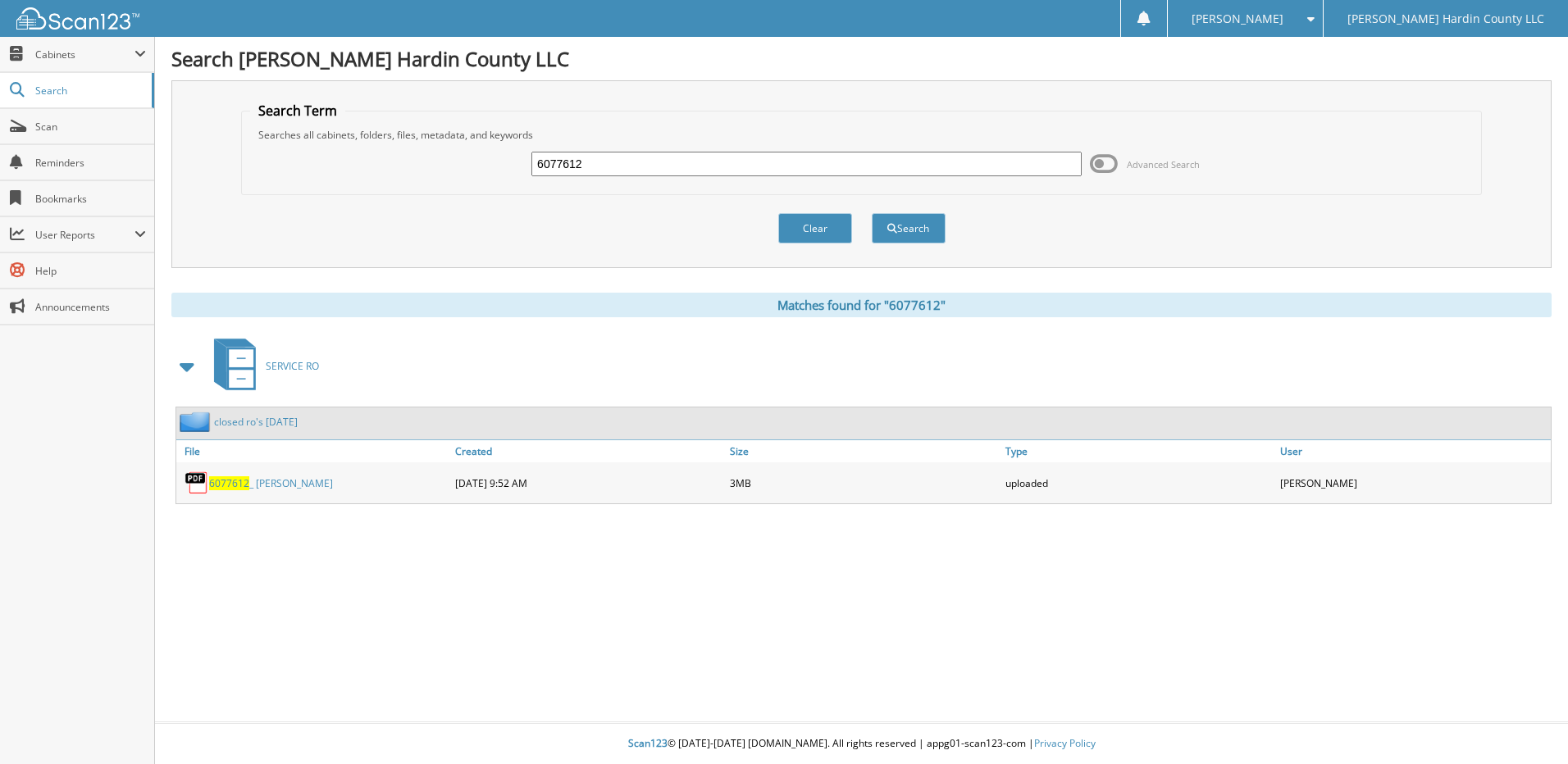
click at [644, 165] on input "6077612" at bounding box center [807, 164] width 550 height 25
type input "6077610"
click at [872, 213] on button "Search" at bounding box center [908, 228] width 74 height 30
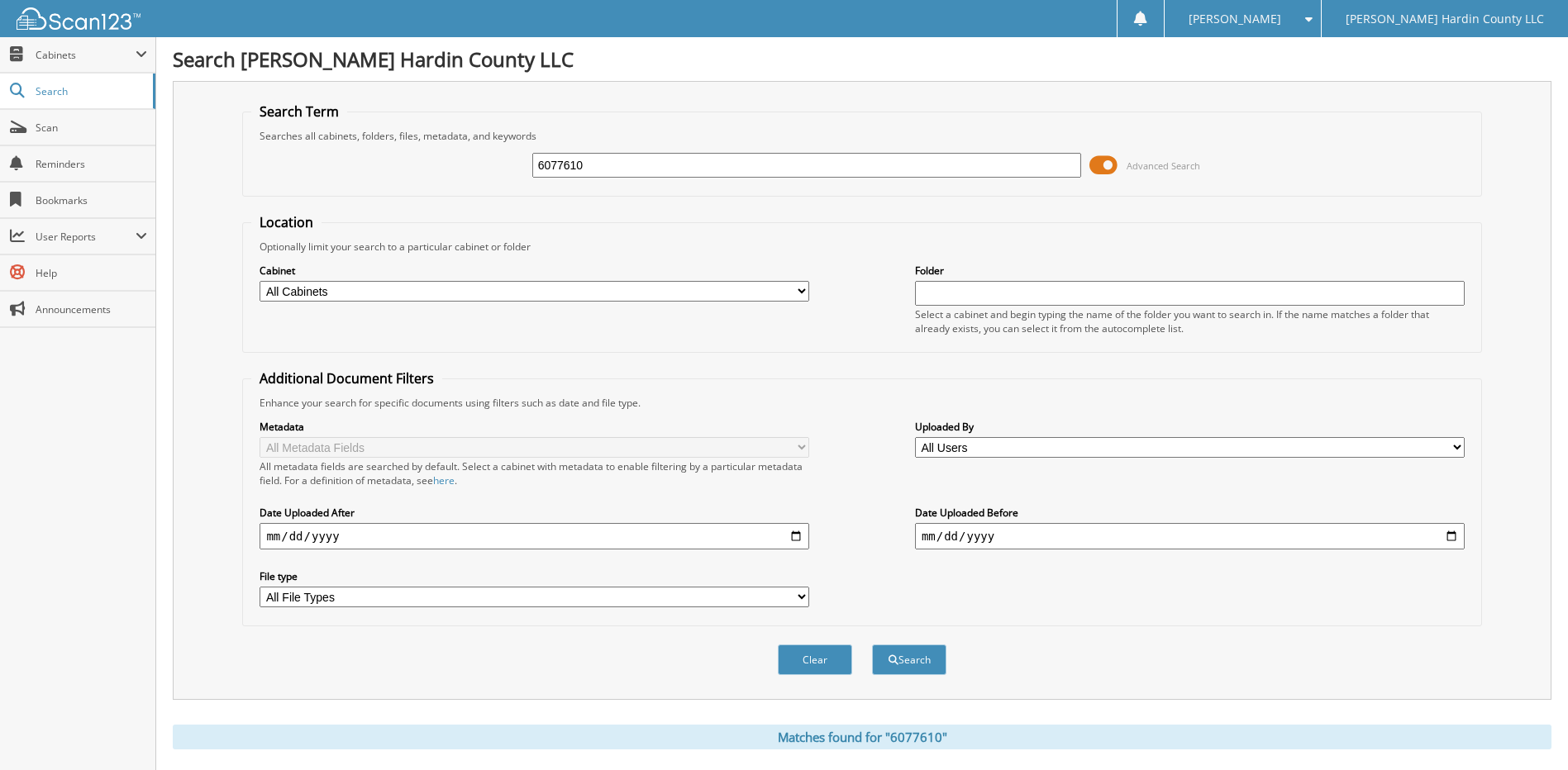
click at [1104, 166] on span at bounding box center [1103, 165] width 29 height 25
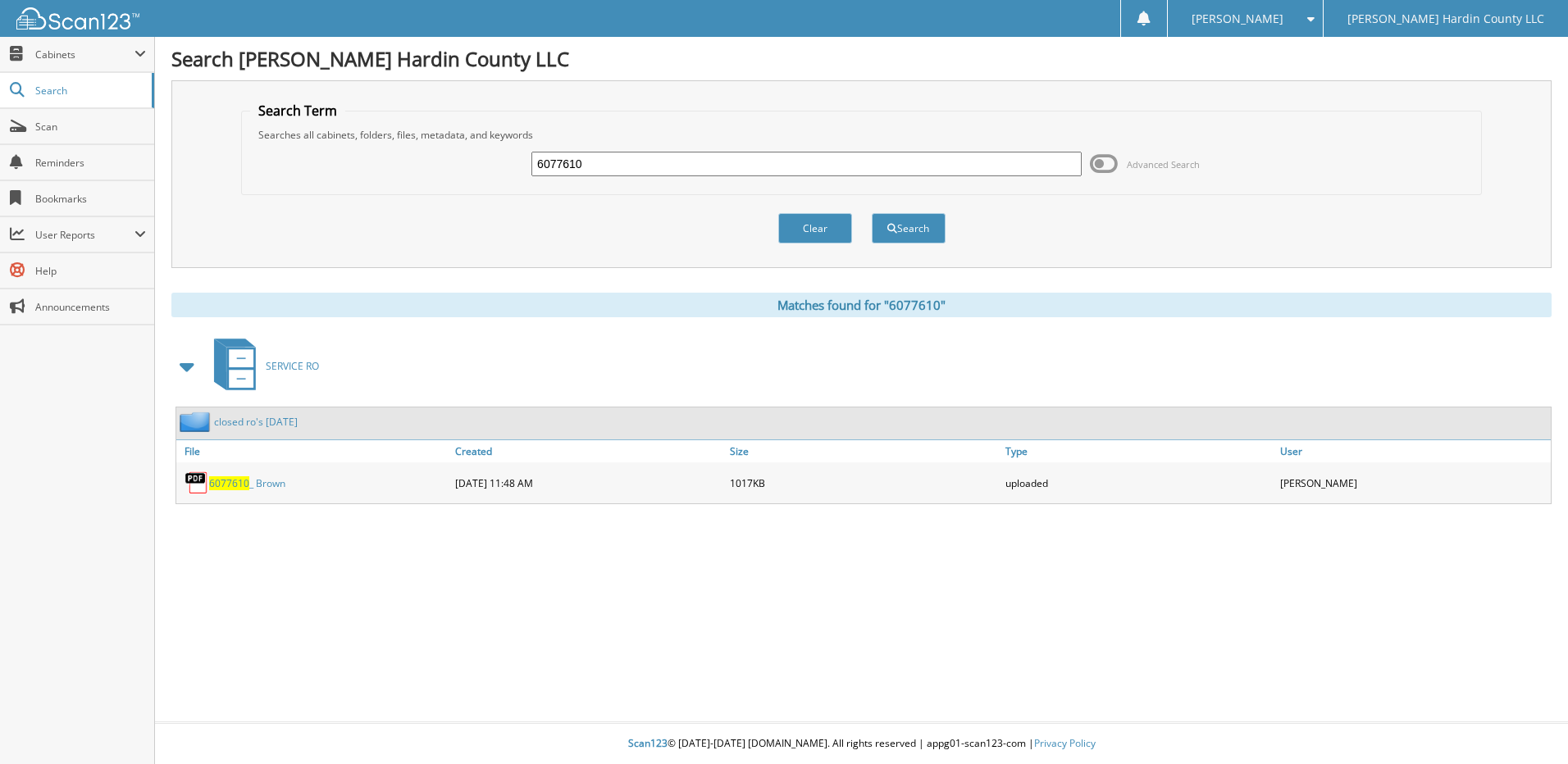
click at [748, 166] on input "6077610" at bounding box center [807, 164] width 550 height 25
type input "6077619"
click at [872, 213] on button "Search" at bounding box center [908, 228] width 74 height 30
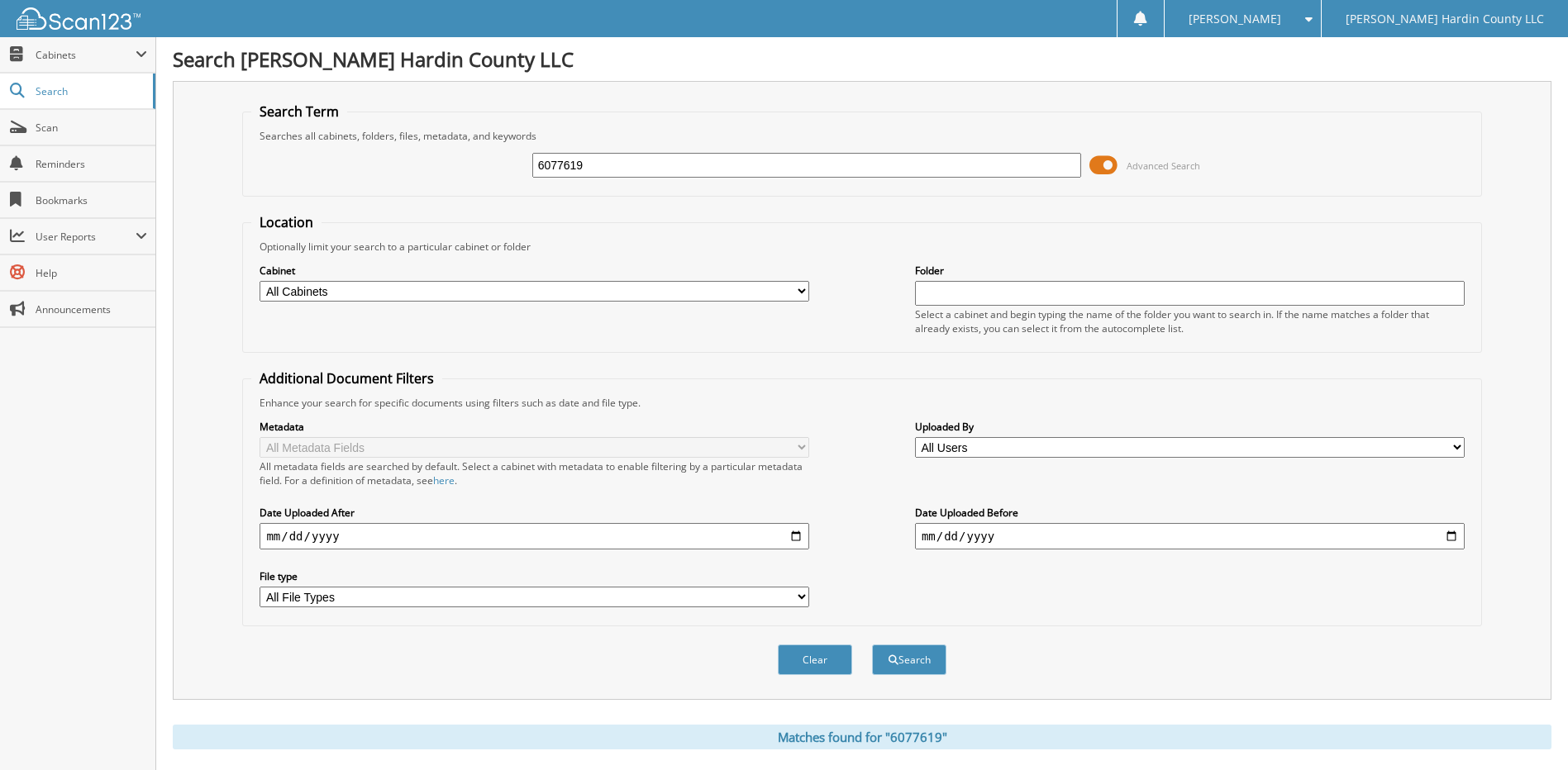
click at [1096, 163] on span at bounding box center [1103, 165] width 29 height 25
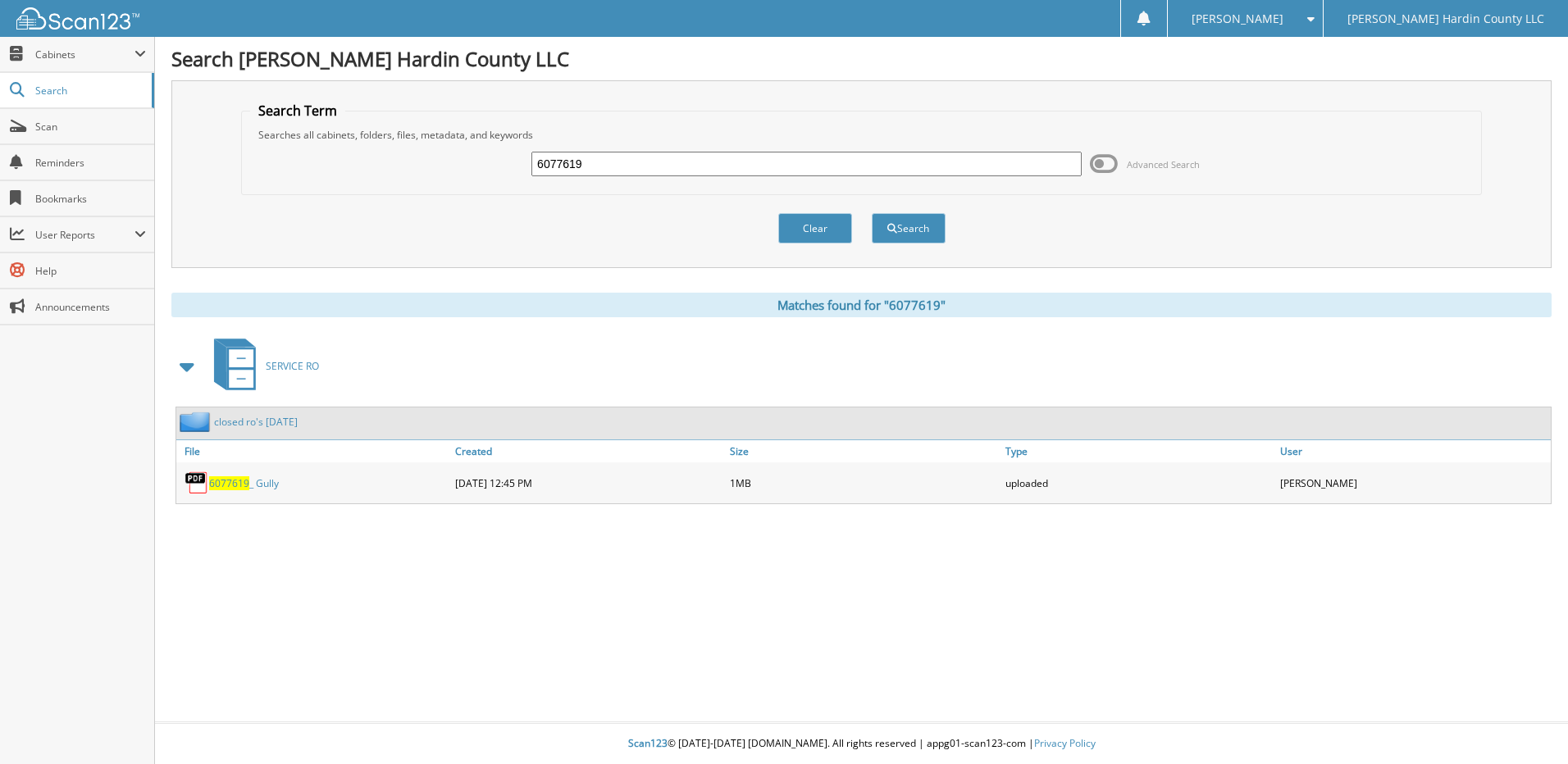
click at [691, 162] on input "6077619" at bounding box center [807, 164] width 550 height 25
type input "6077578"
click at [872, 213] on button "Search" at bounding box center [908, 228] width 74 height 30
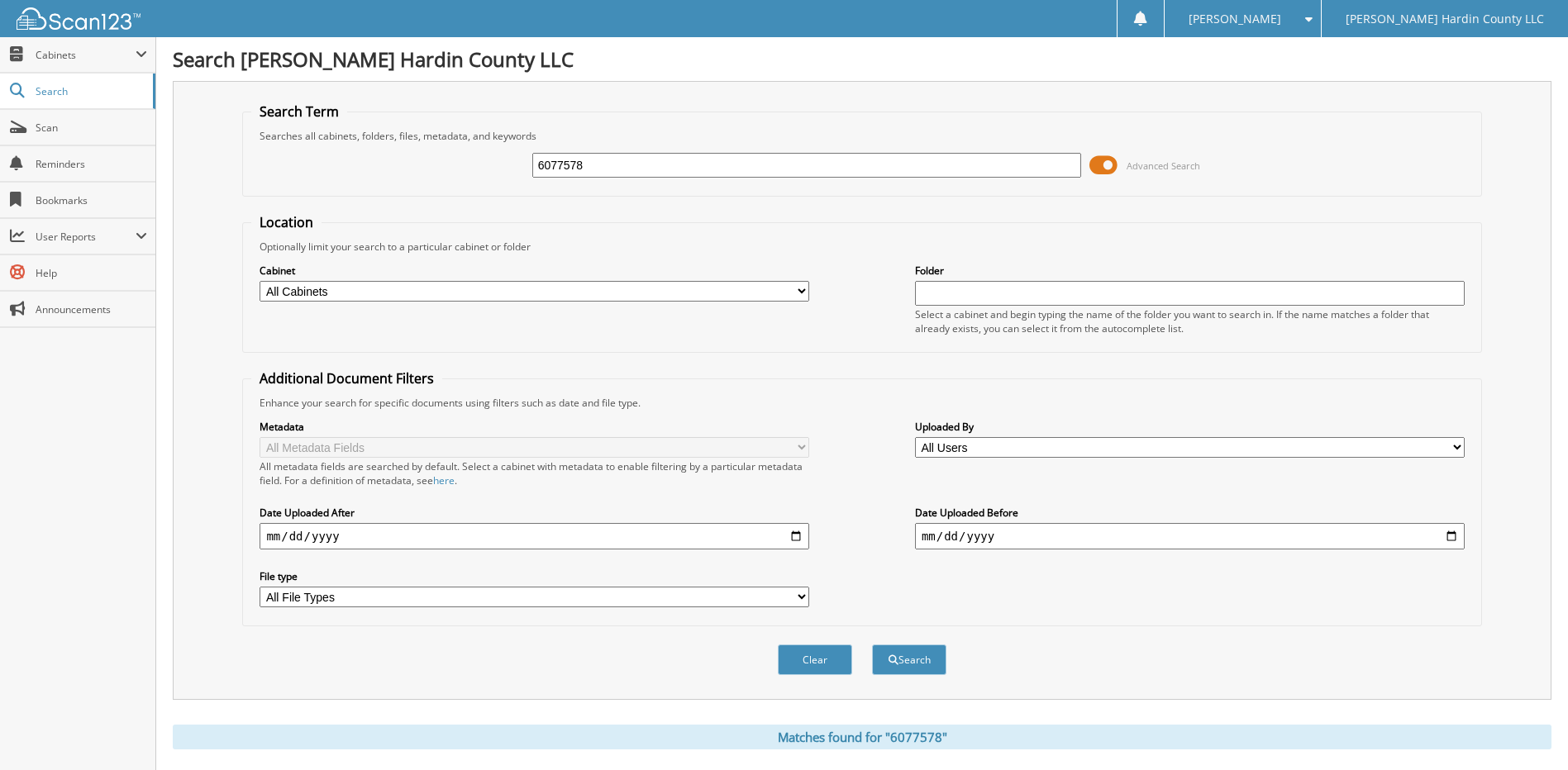
click at [1093, 162] on span at bounding box center [1103, 165] width 29 height 25
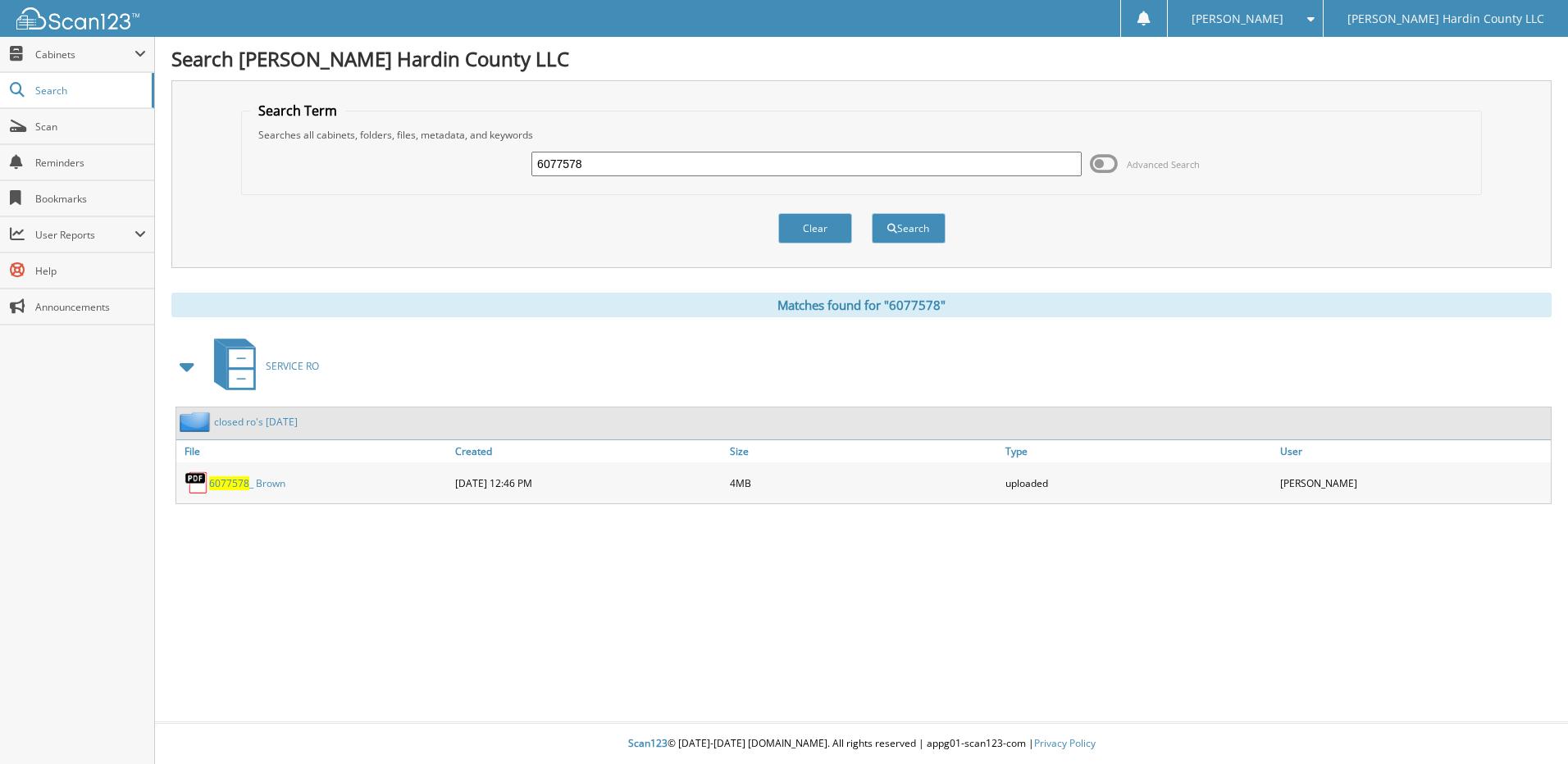
click at [706, 160] on input "6077578" at bounding box center [807, 164] width 550 height 25
type input "6076814"
click at [872, 213] on button "Search" at bounding box center [908, 228] width 74 height 30
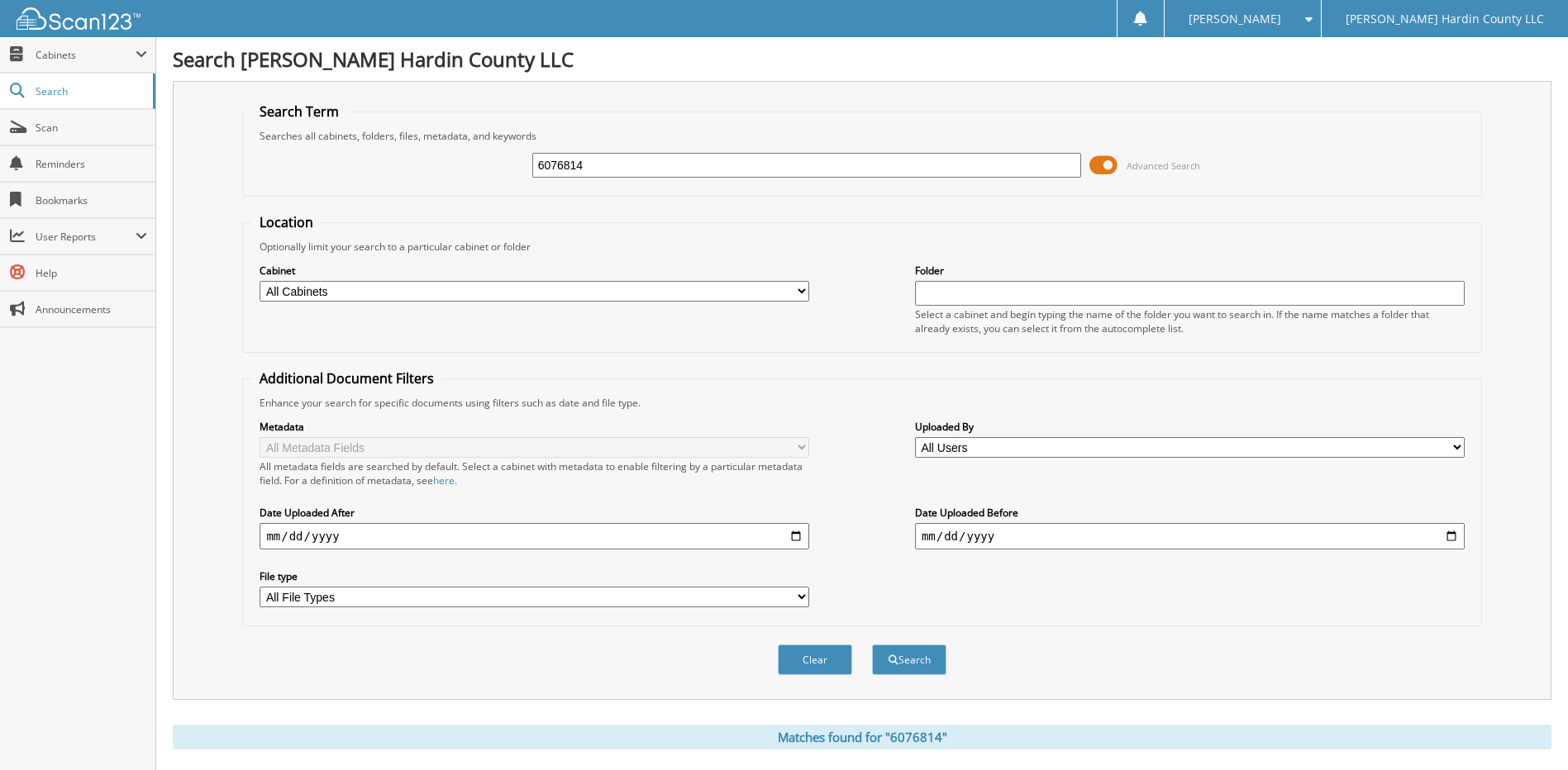
click at [1100, 159] on span at bounding box center [1103, 165] width 29 height 25
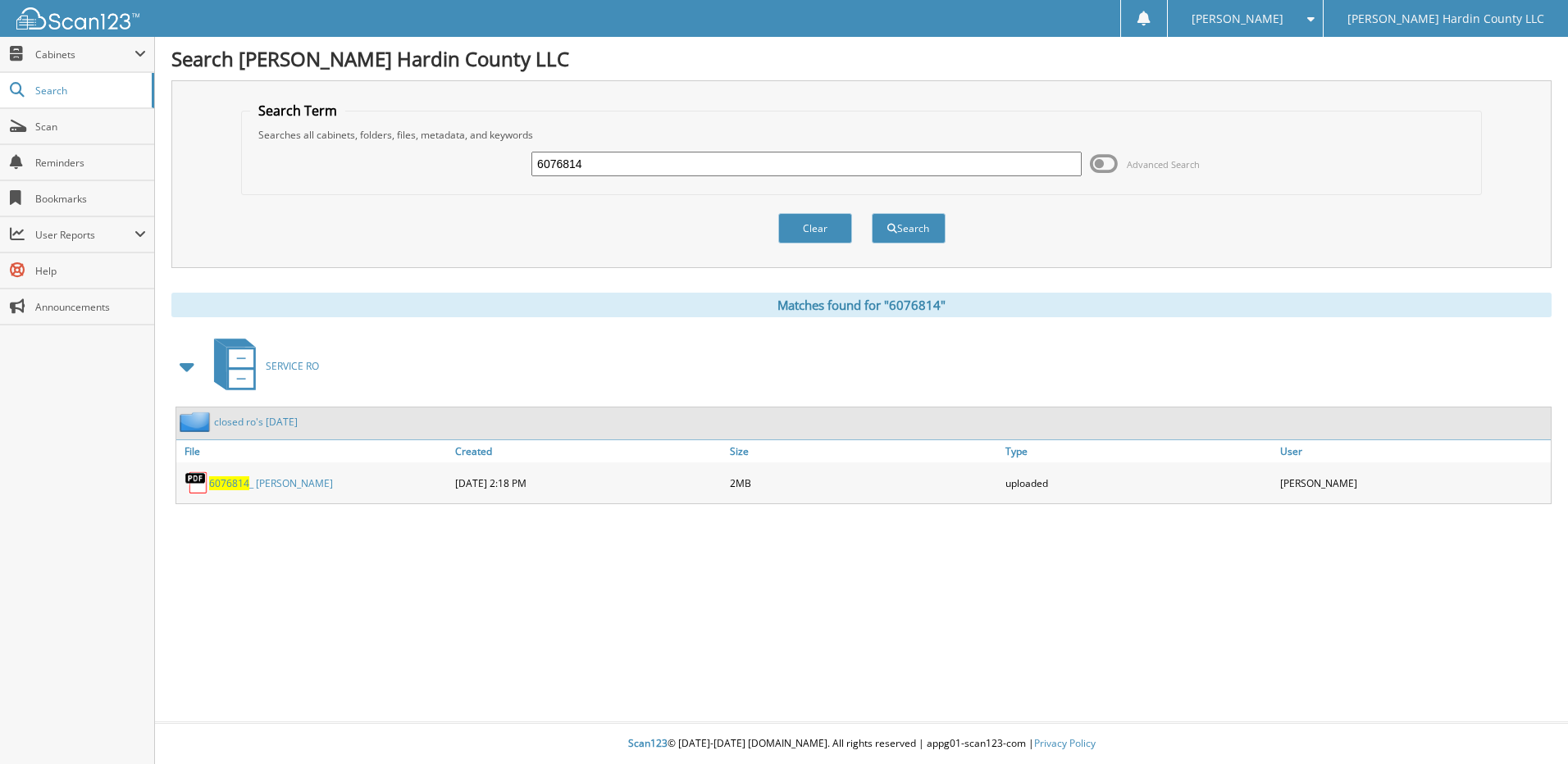
click at [808, 154] on input "6076814" at bounding box center [807, 164] width 550 height 25
type input "6076506"
click at [872, 213] on button "Search" at bounding box center [908, 228] width 74 height 30
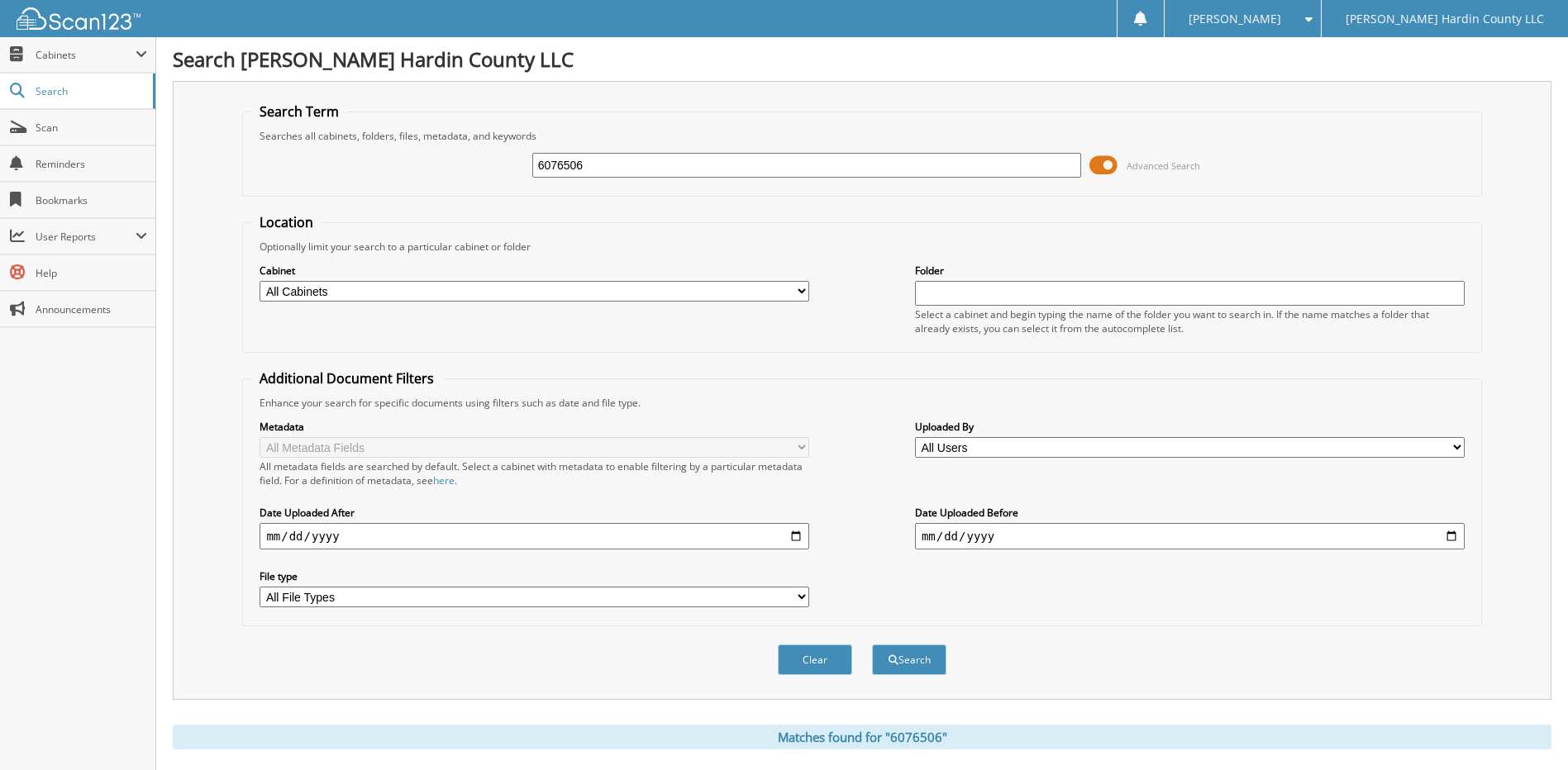
click at [1096, 166] on span at bounding box center [1103, 165] width 29 height 25
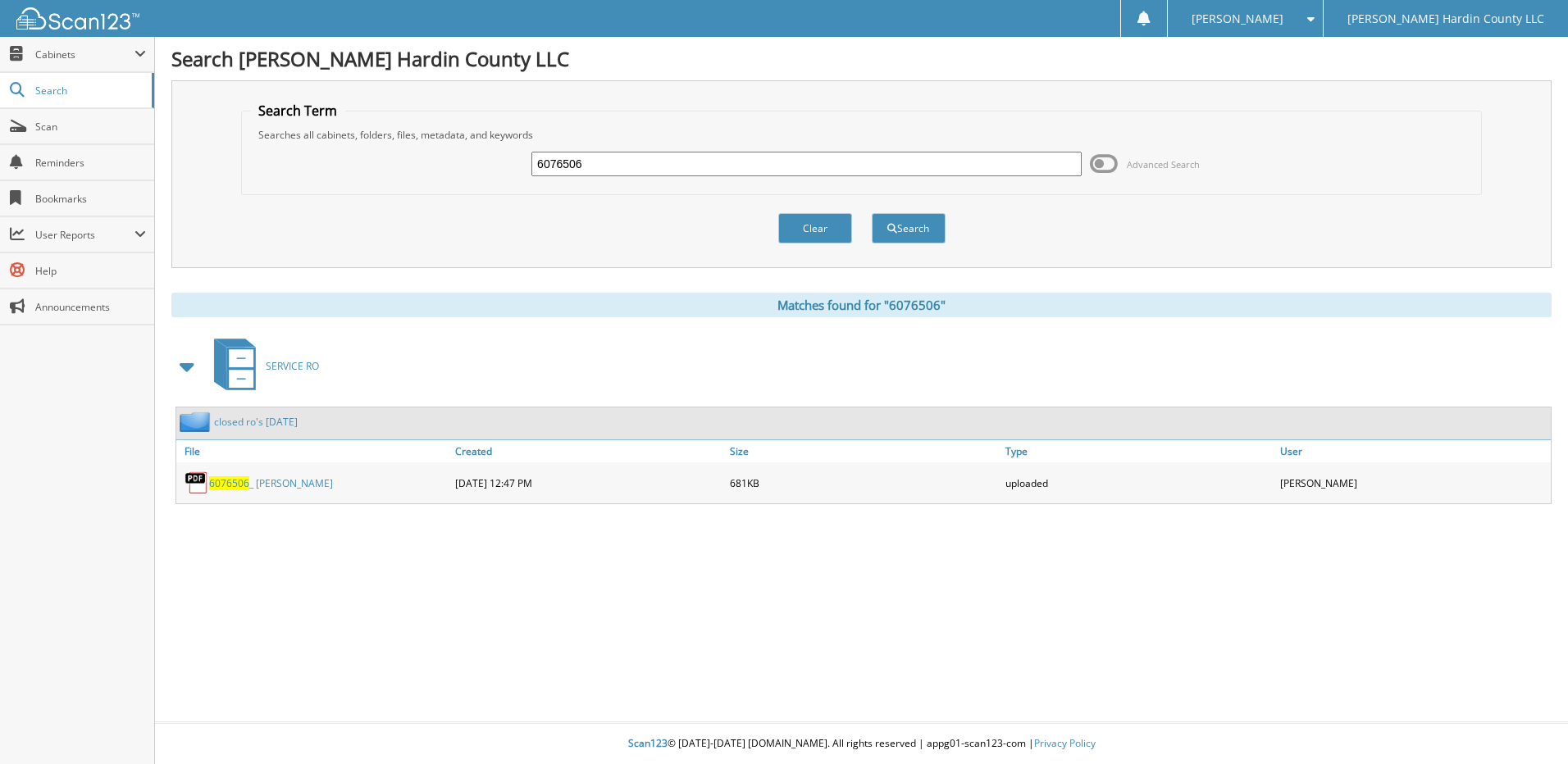
click at [683, 147] on div "6076506 Advanced Search" at bounding box center [862, 164] width 1223 height 44
click at [677, 154] on input "6076506" at bounding box center [807, 164] width 550 height 25
type input "6077506"
click at [872, 213] on button "Search" at bounding box center [908, 228] width 74 height 30
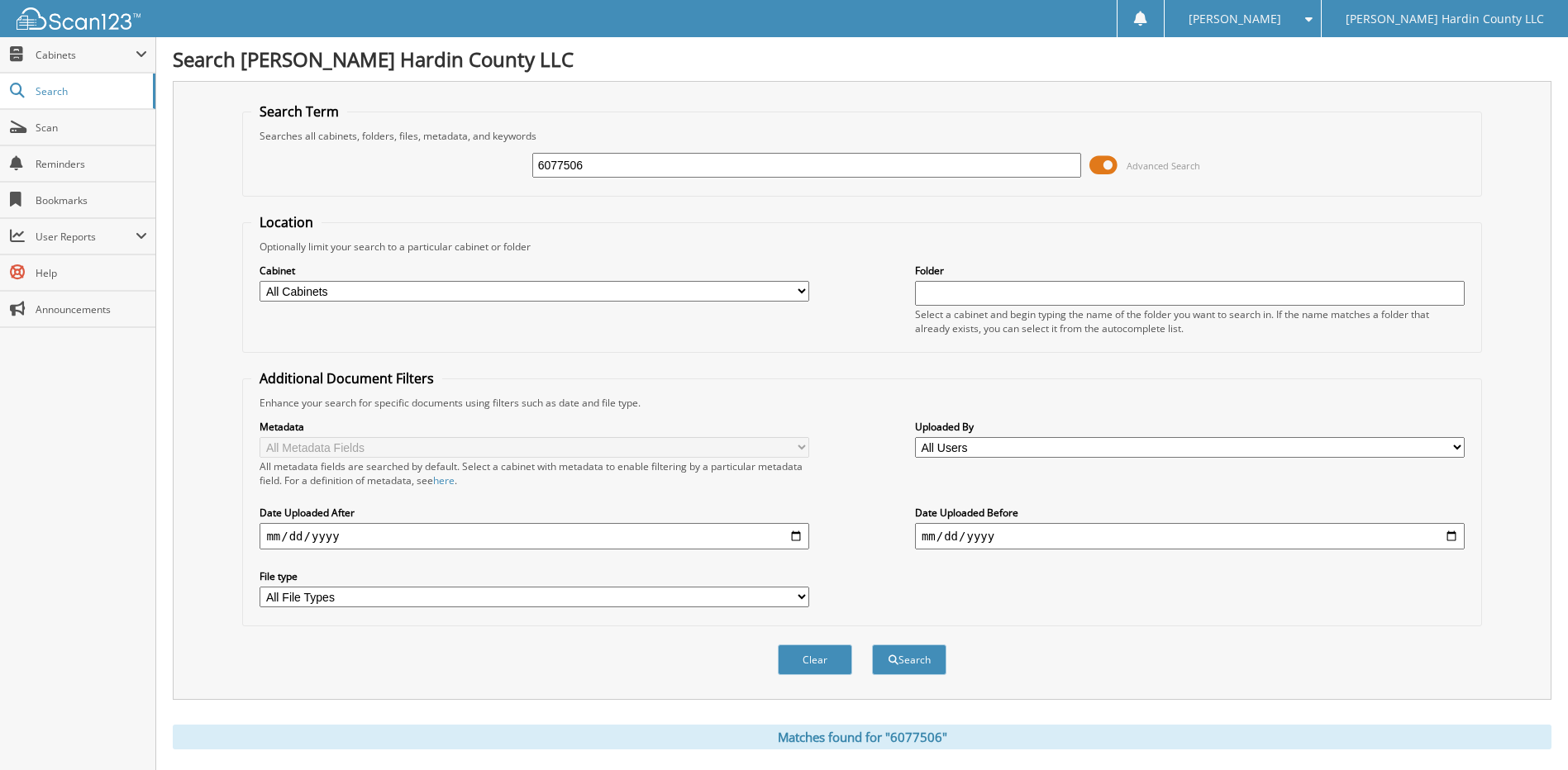
click at [1098, 166] on span at bounding box center [1103, 165] width 29 height 25
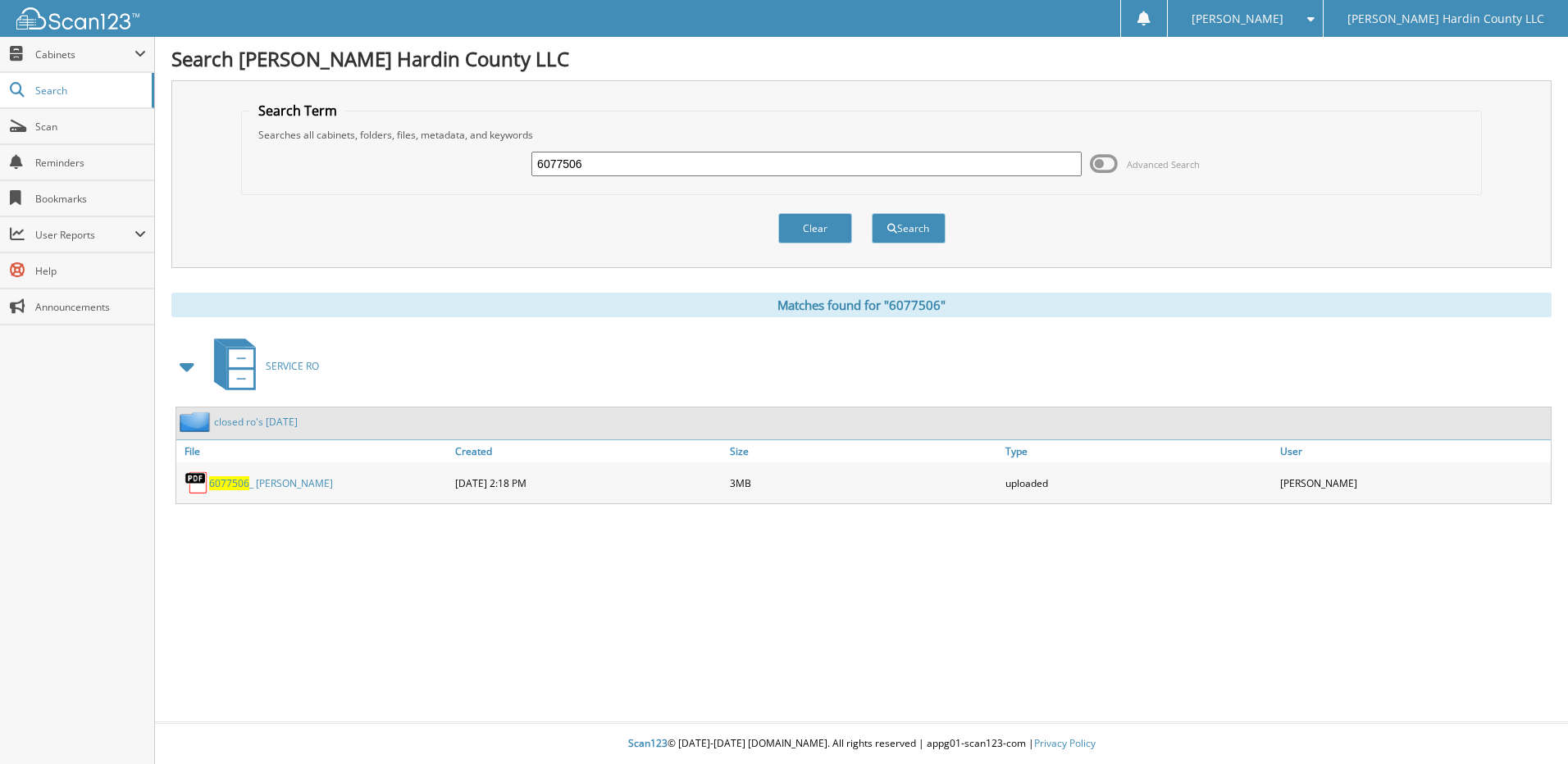
click at [854, 147] on div "6077506 Advanced Search" at bounding box center [862, 164] width 1223 height 44
click at [804, 164] on input "6077506" at bounding box center [807, 164] width 550 height 25
type input "6077551"
click at [872, 213] on button "Search" at bounding box center [908, 228] width 74 height 30
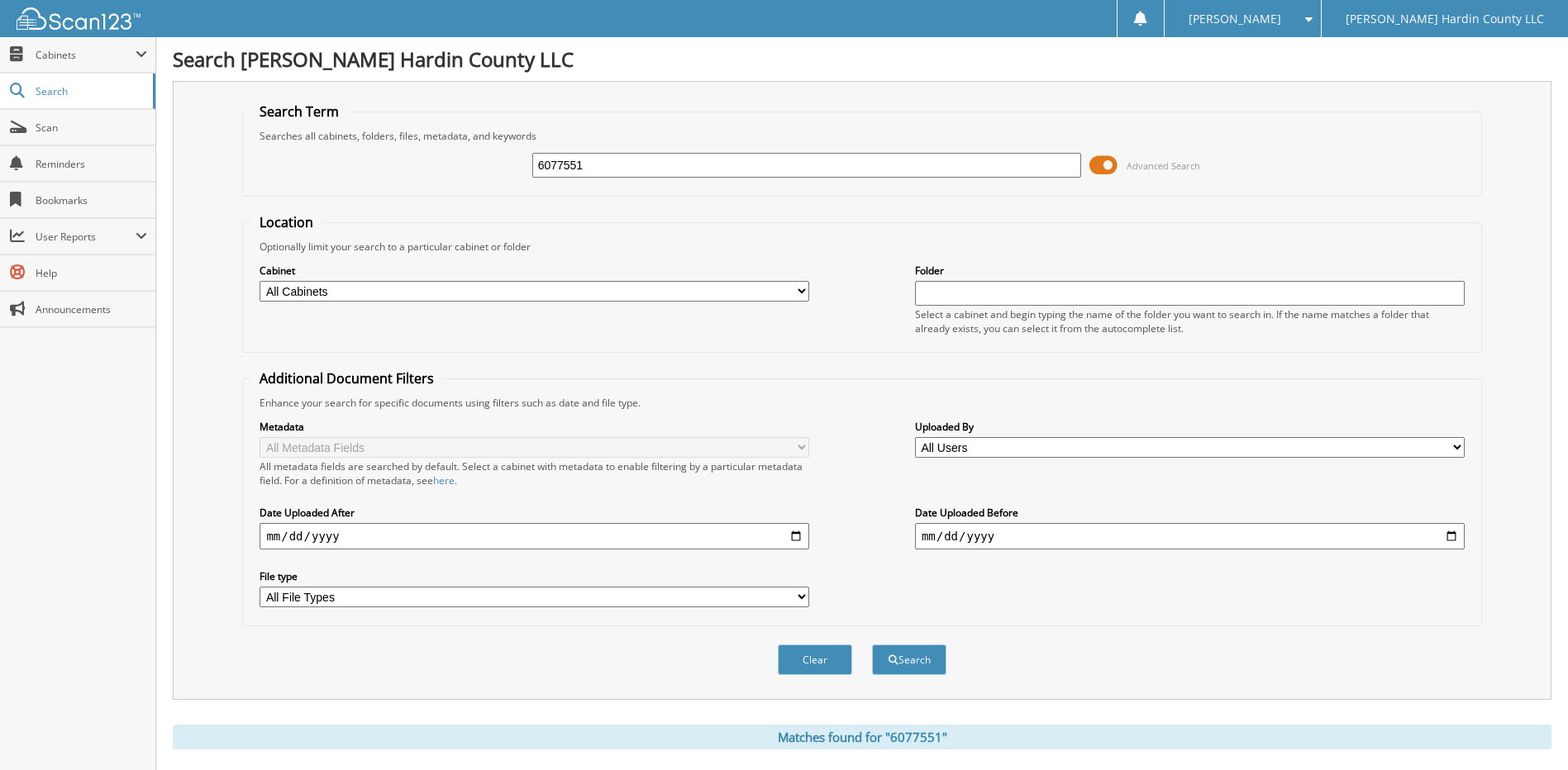
click at [1100, 166] on span at bounding box center [1103, 165] width 29 height 25
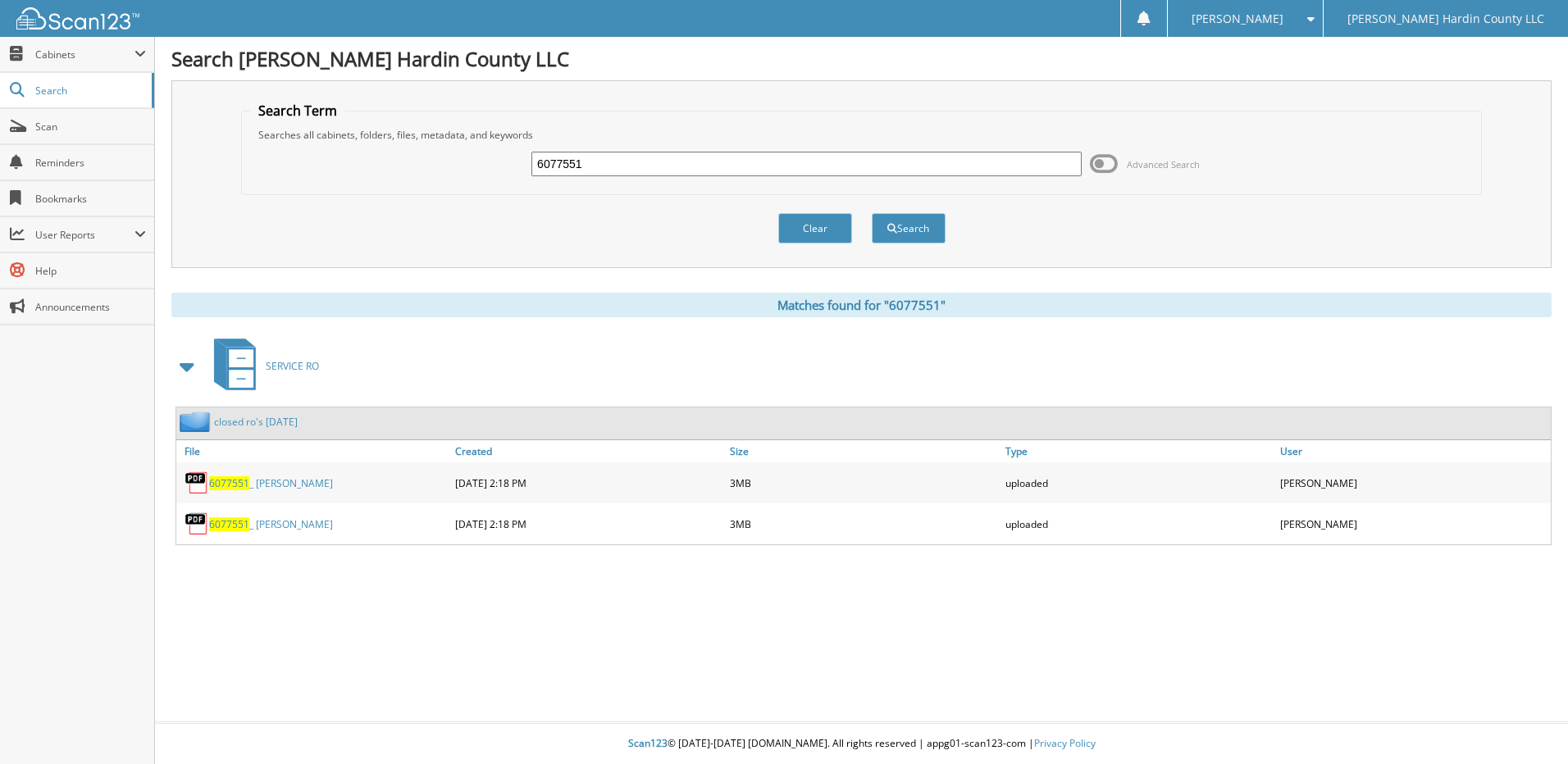
click at [591, 171] on input "6077551" at bounding box center [807, 164] width 550 height 25
type input "6"
